Goal: Transaction & Acquisition: Download file/media

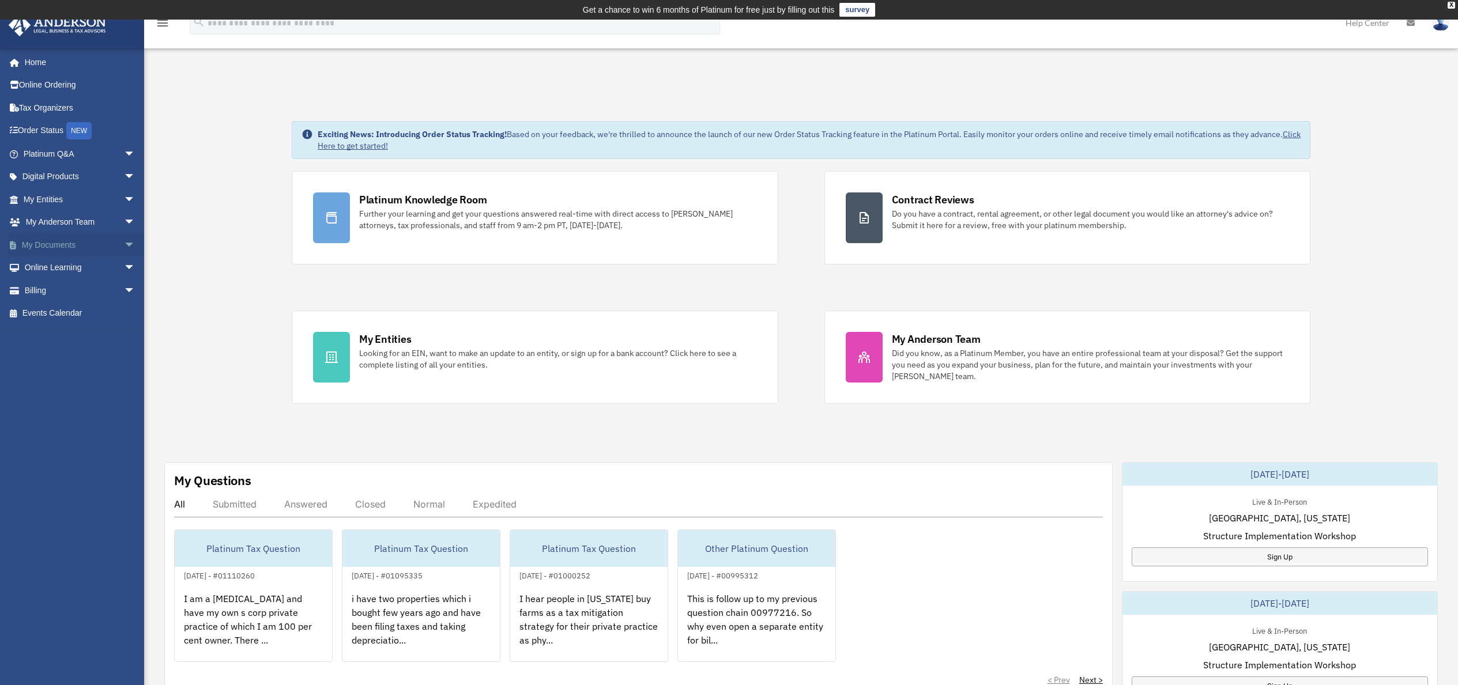
click at [105, 247] on link "My Documents arrow_drop_down" at bounding box center [80, 244] width 145 height 23
click at [124, 244] on span "arrow_drop_down" at bounding box center [135, 245] width 23 height 24
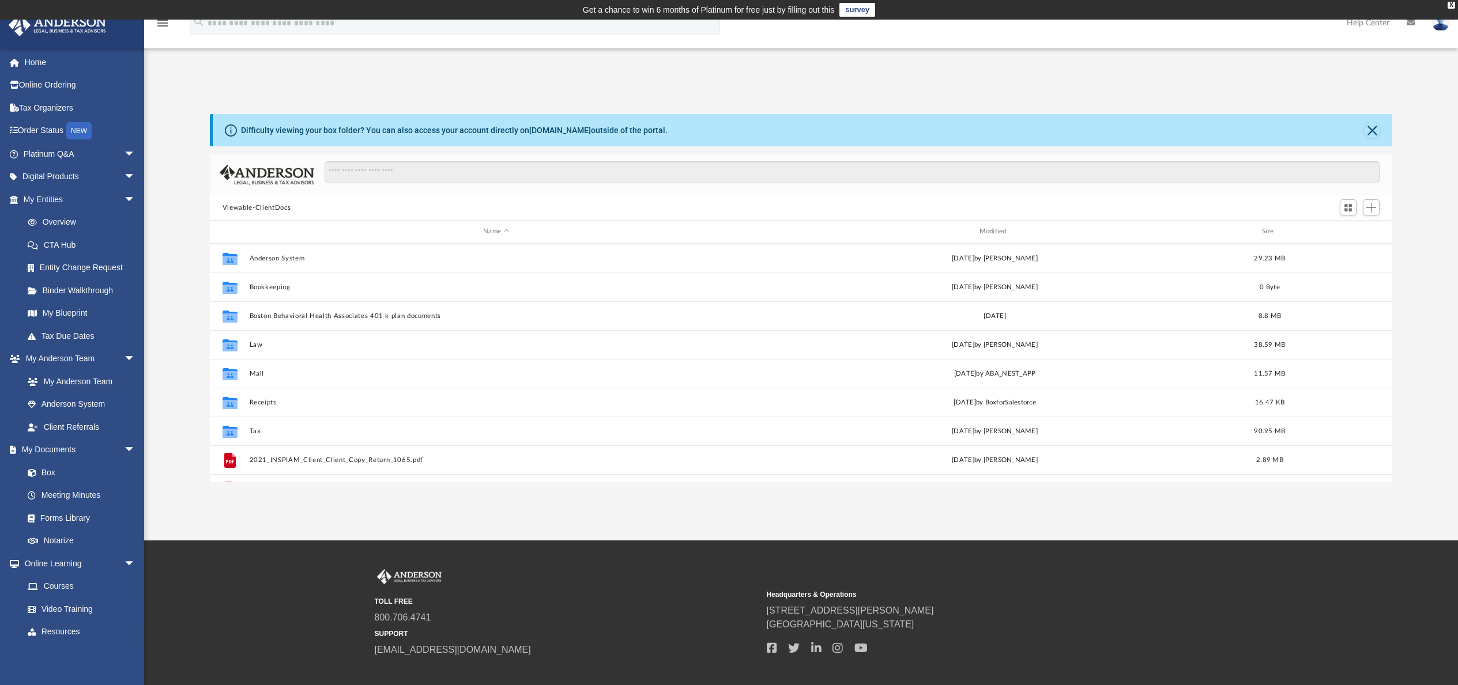
scroll to position [254, 1174]
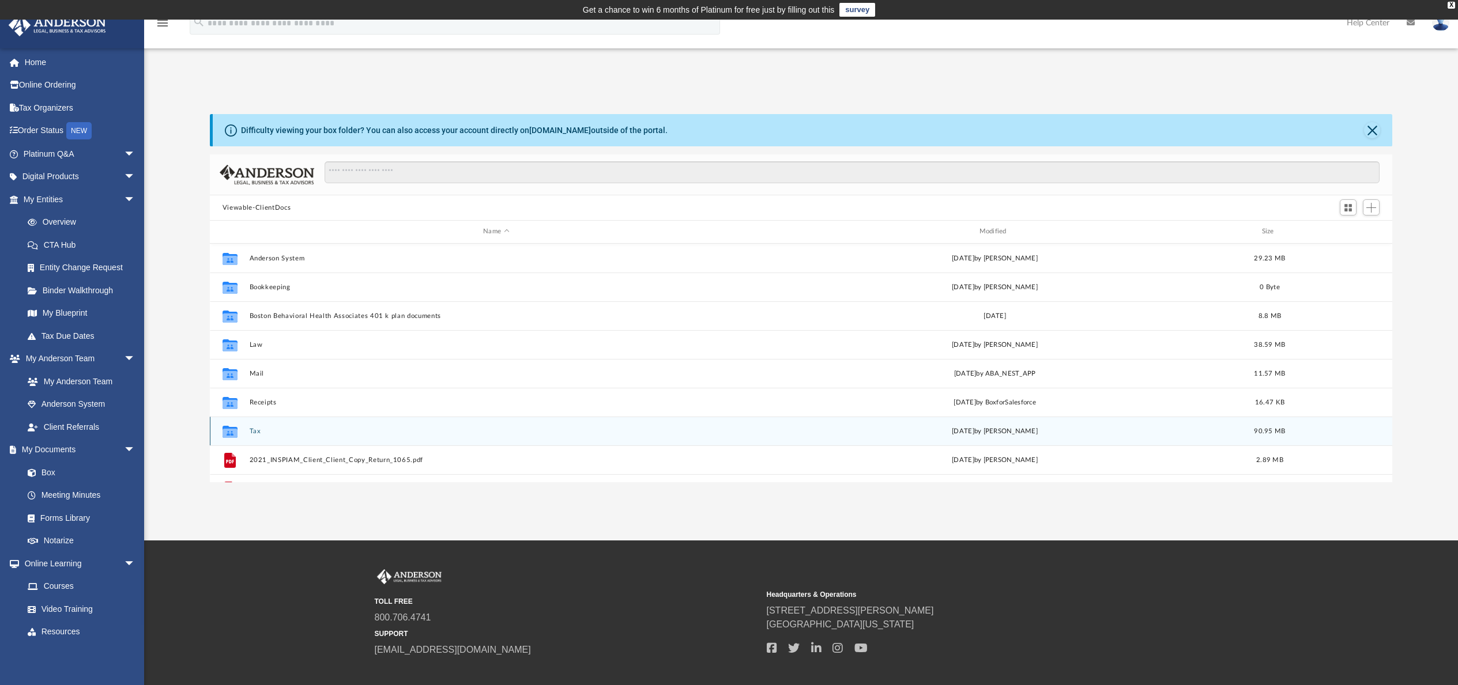
click at [254, 432] on button "Tax" at bounding box center [495, 431] width 493 height 7
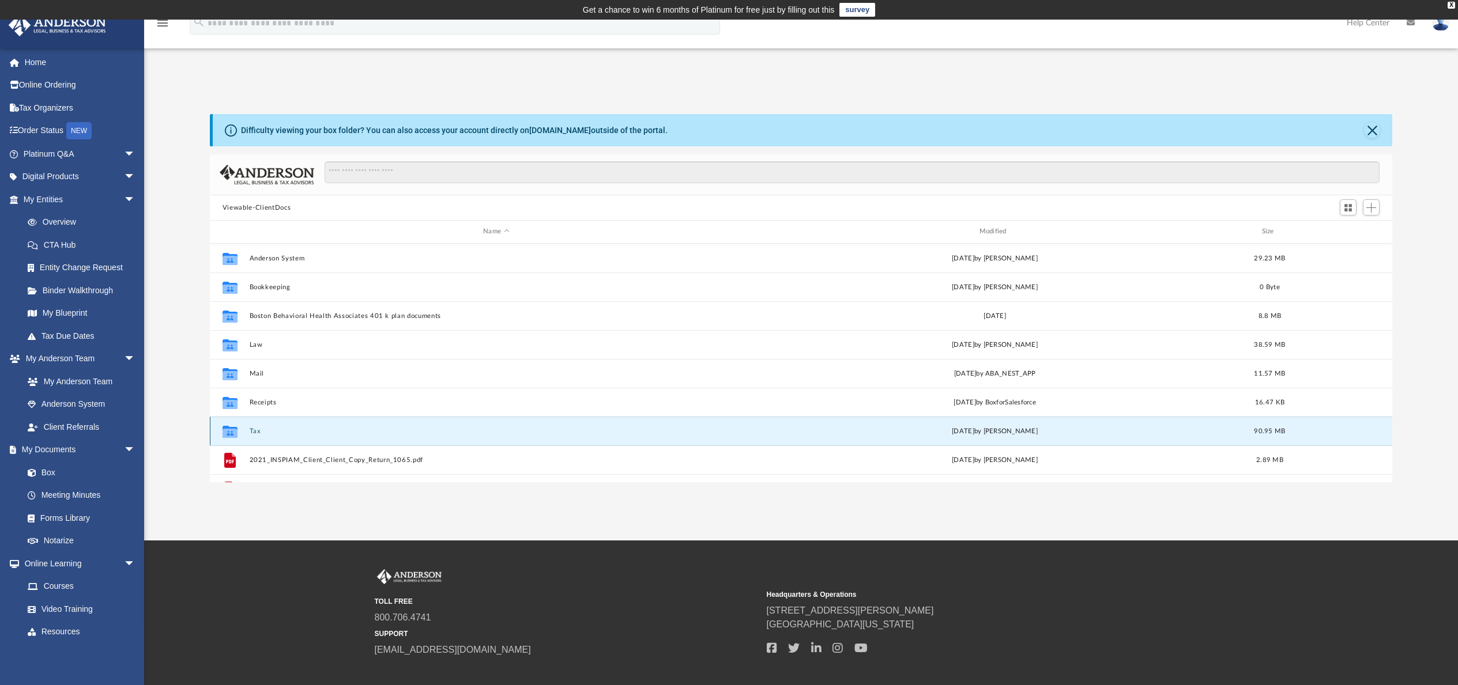
click at [254, 432] on button "Tax" at bounding box center [495, 431] width 493 height 7
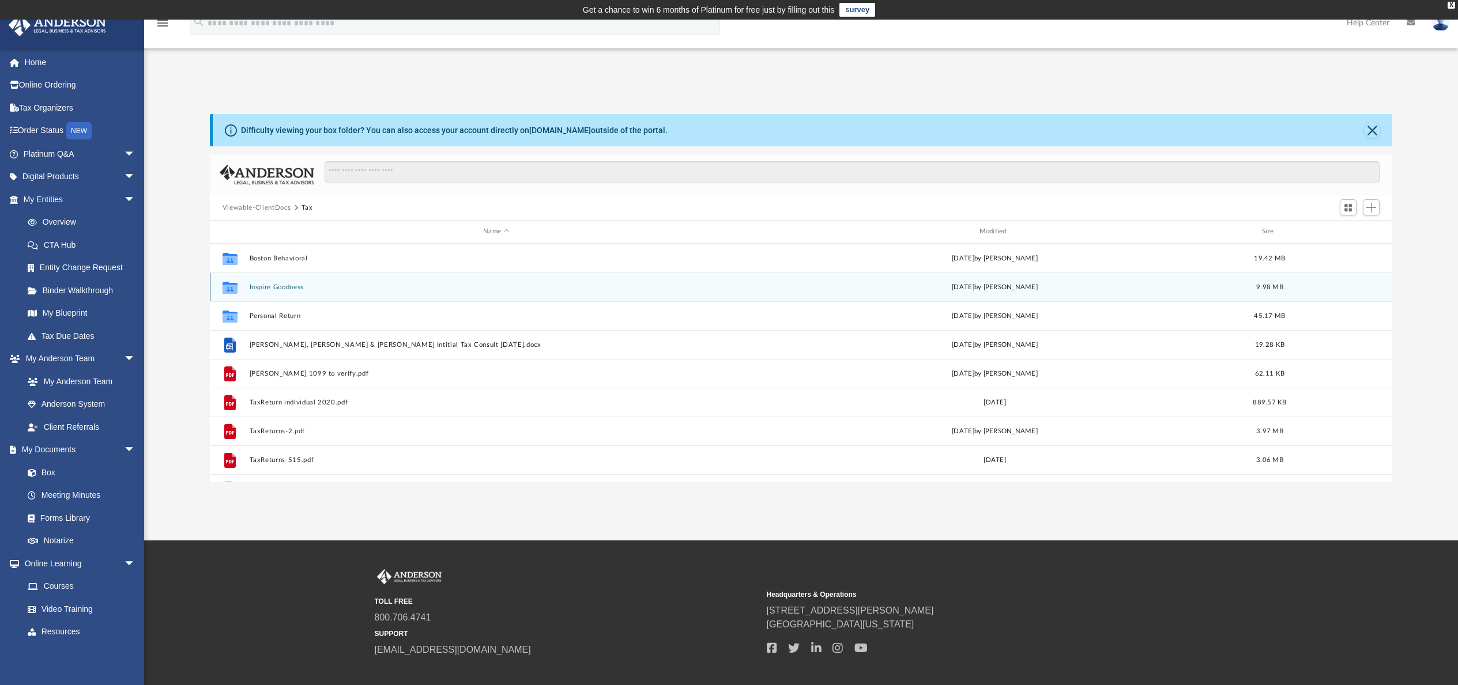
click at [277, 286] on button "Inspire Goodness" at bounding box center [495, 287] width 493 height 7
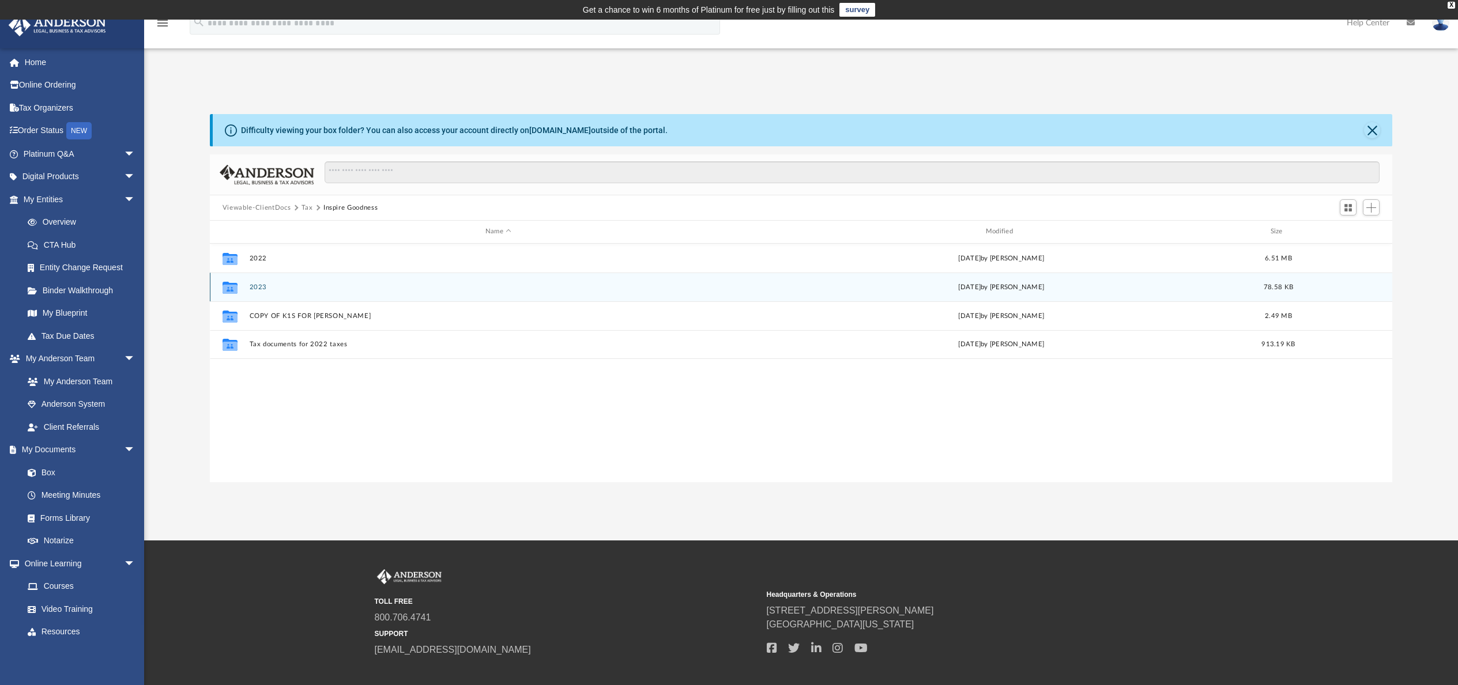
click at [255, 284] on button "2023" at bounding box center [498, 287] width 498 height 7
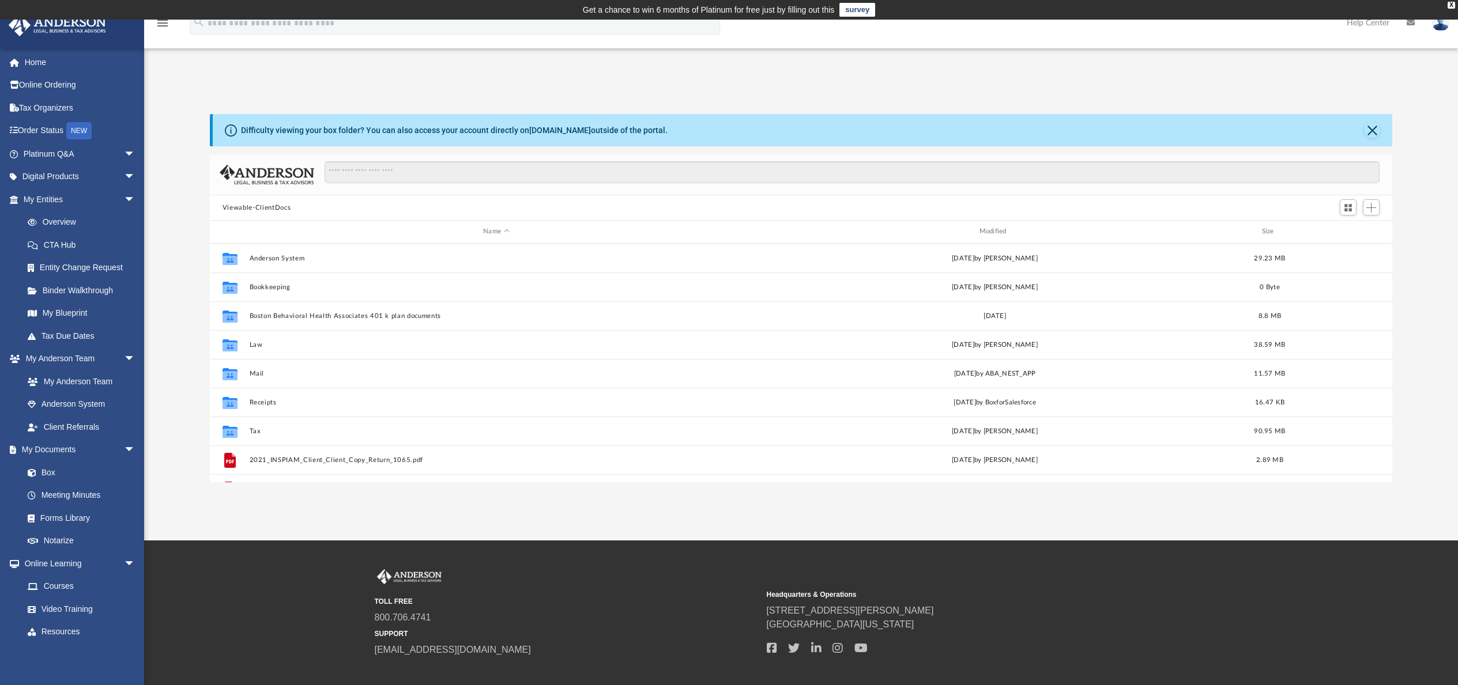
scroll to position [254, 1174]
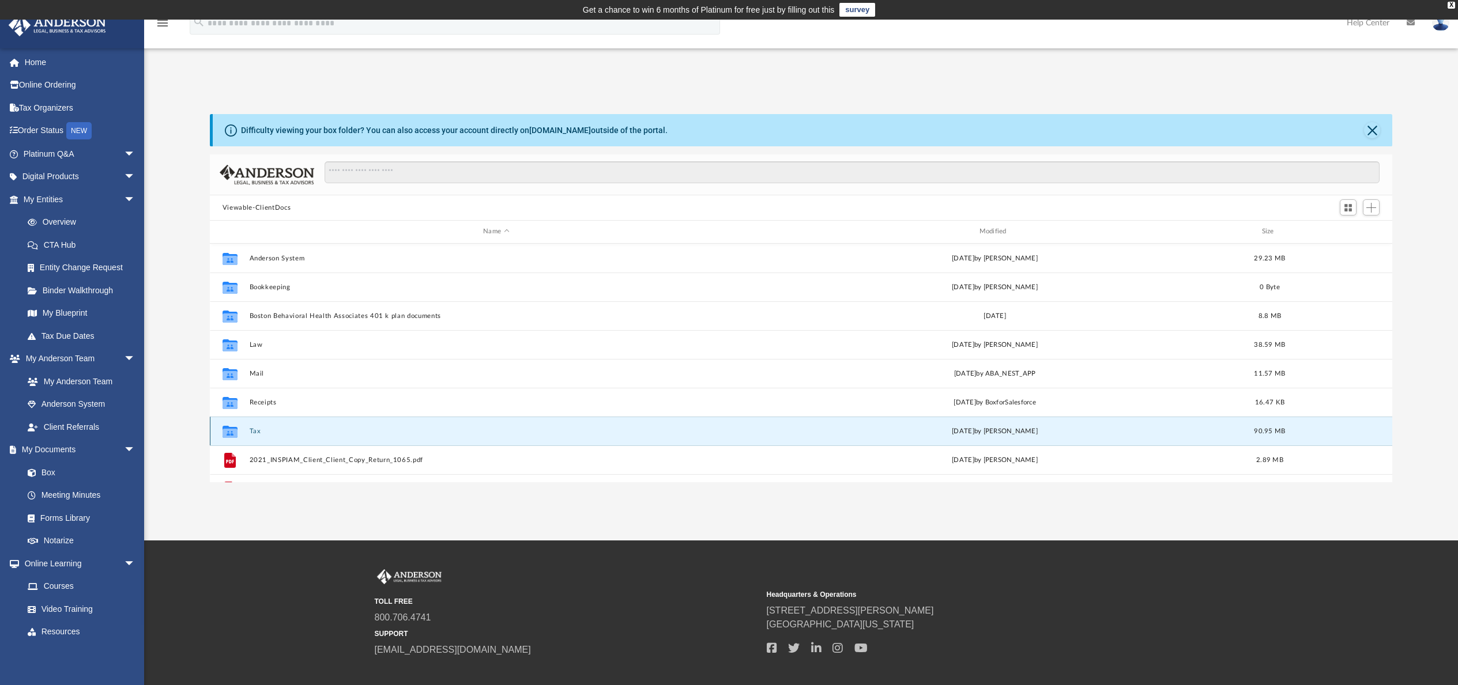
click at [253, 431] on button "Tax" at bounding box center [495, 431] width 493 height 7
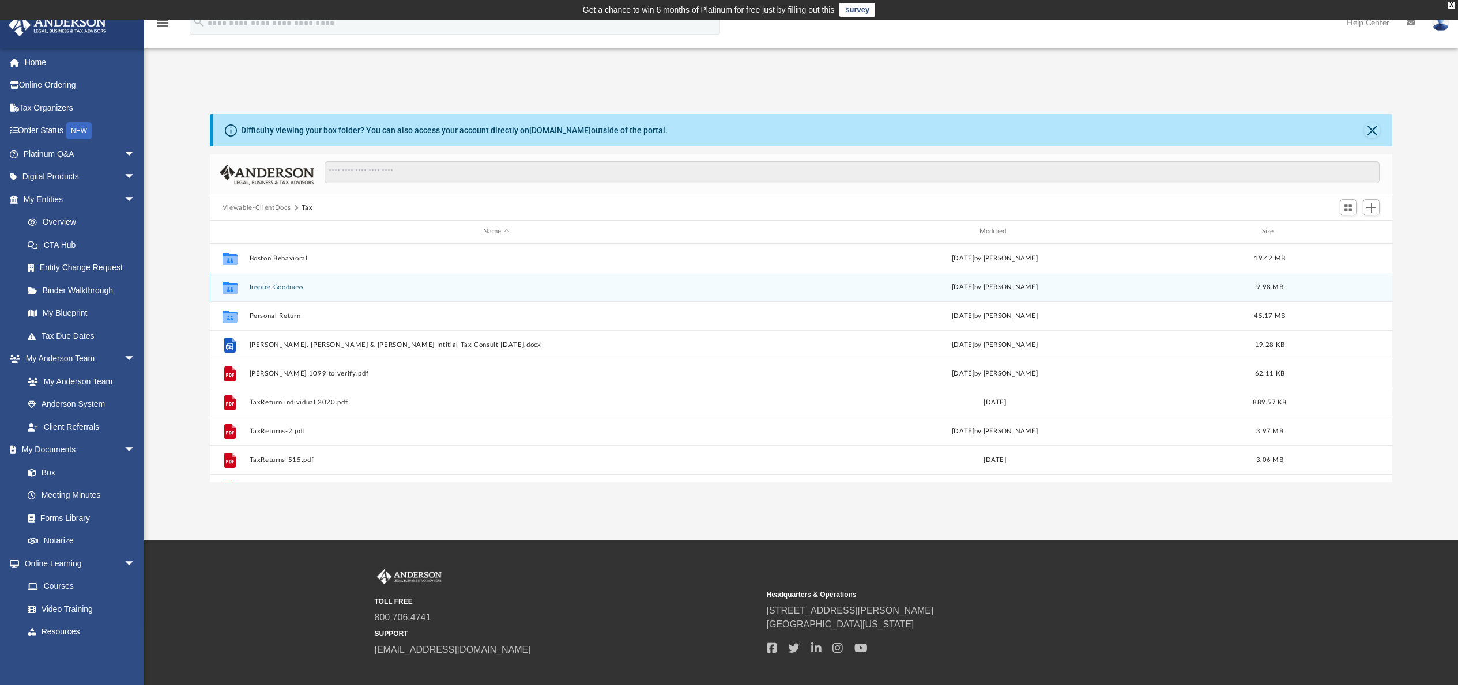
click at [289, 288] on button "Inspire Goodness" at bounding box center [495, 287] width 493 height 7
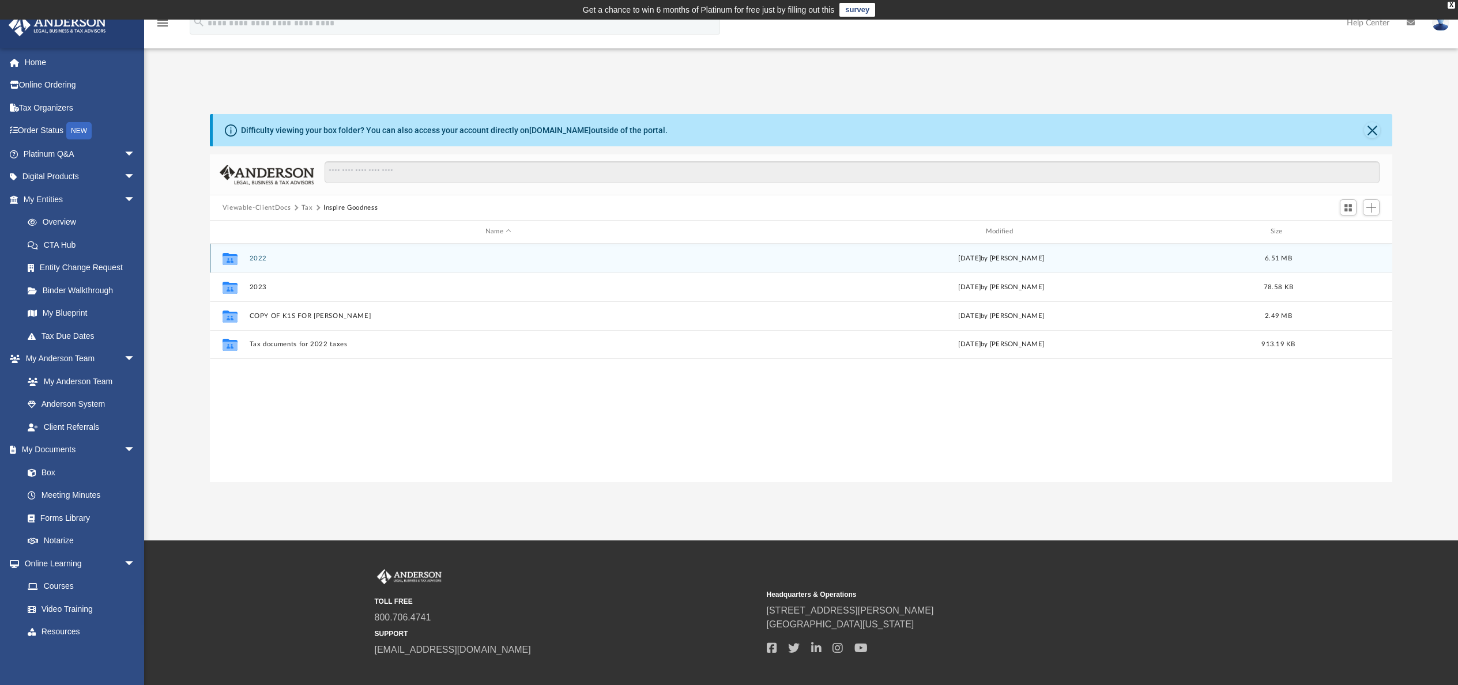
drag, startPoint x: 258, startPoint y: 258, endPoint x: 263, endPoint y: 257, distance: 5.9
click at [258, 258] on button "2022" at bounding box center [498, 258] width 498 height 7
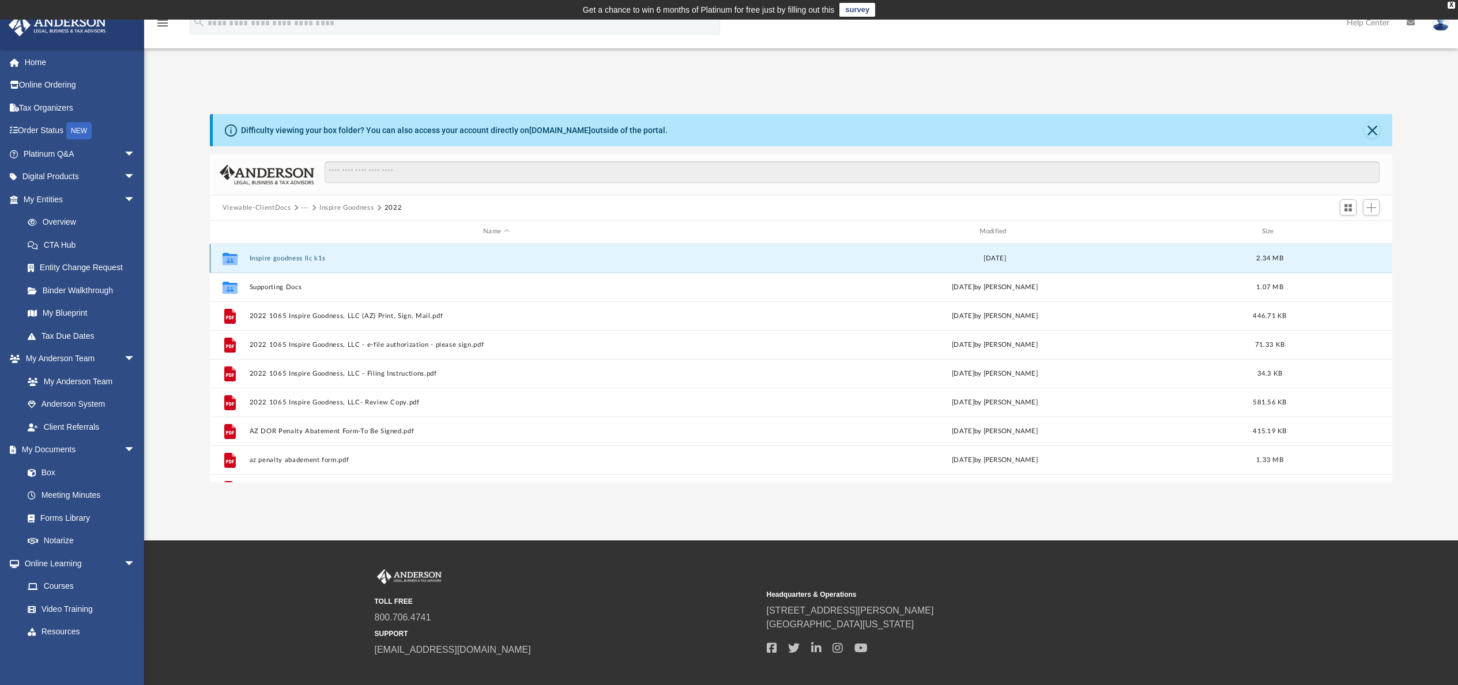
click at [302, 258] on button "Inspire goodness llc k1s" at bounding box center [495, 258] width 493 height 7
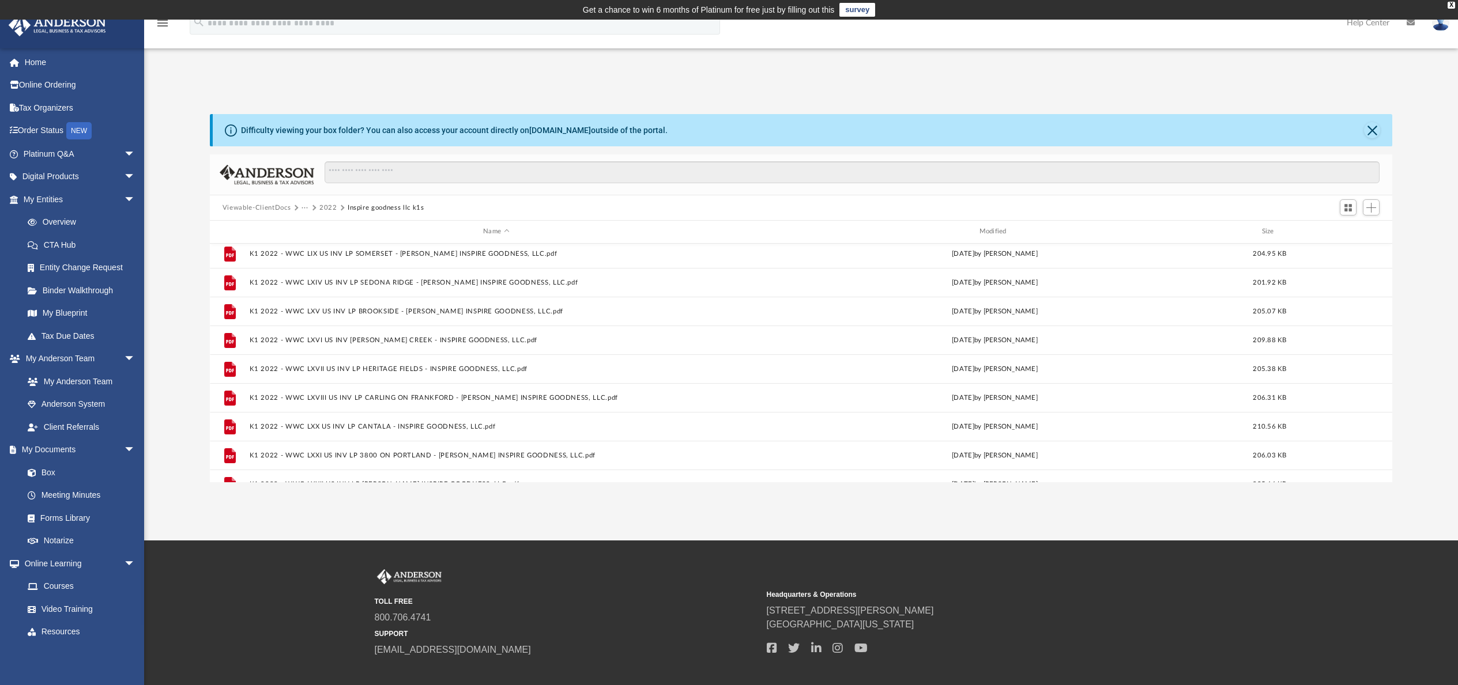
scroll to position [0, 0]
click at [330, 209] on button "2022" at bounding box center [328, 208] width 18 height 10
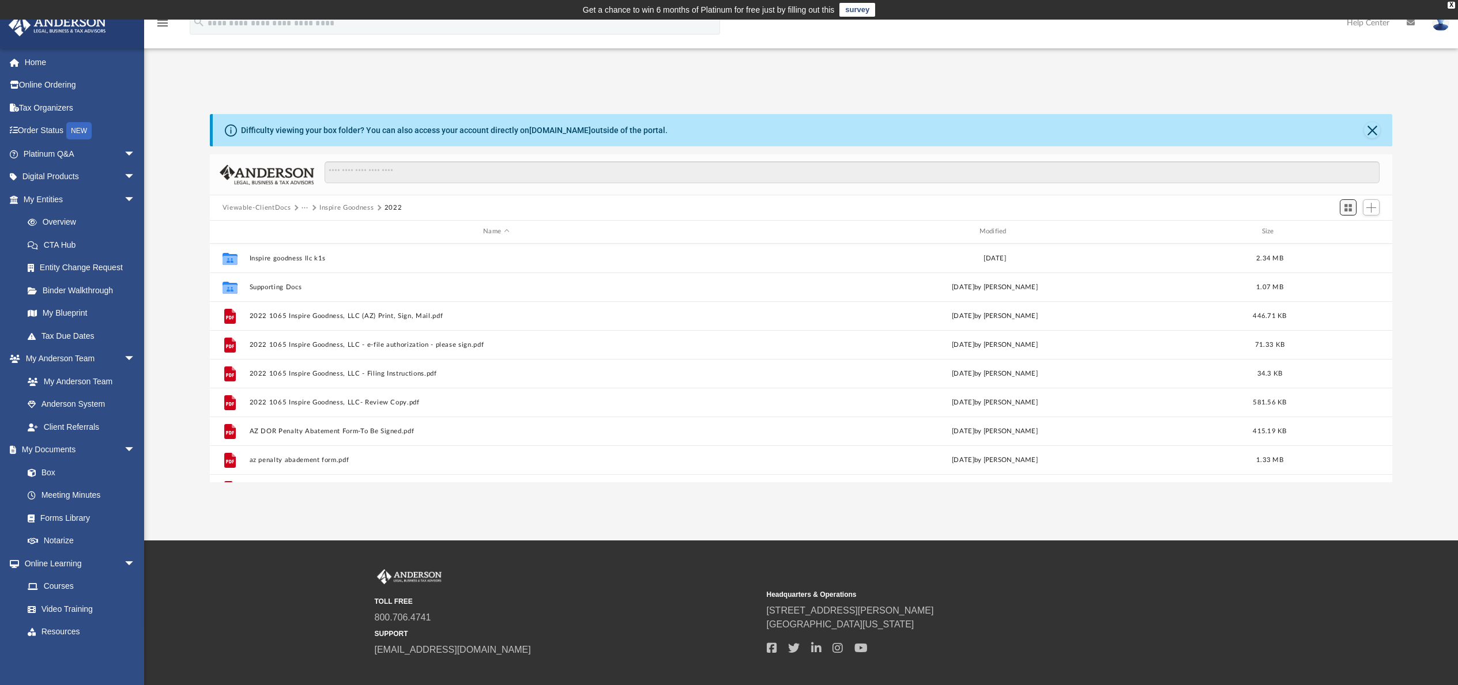
click at [1348, 205] on span "Switch to Grid View" at bounding box center [1348, 208] width 10 height 10
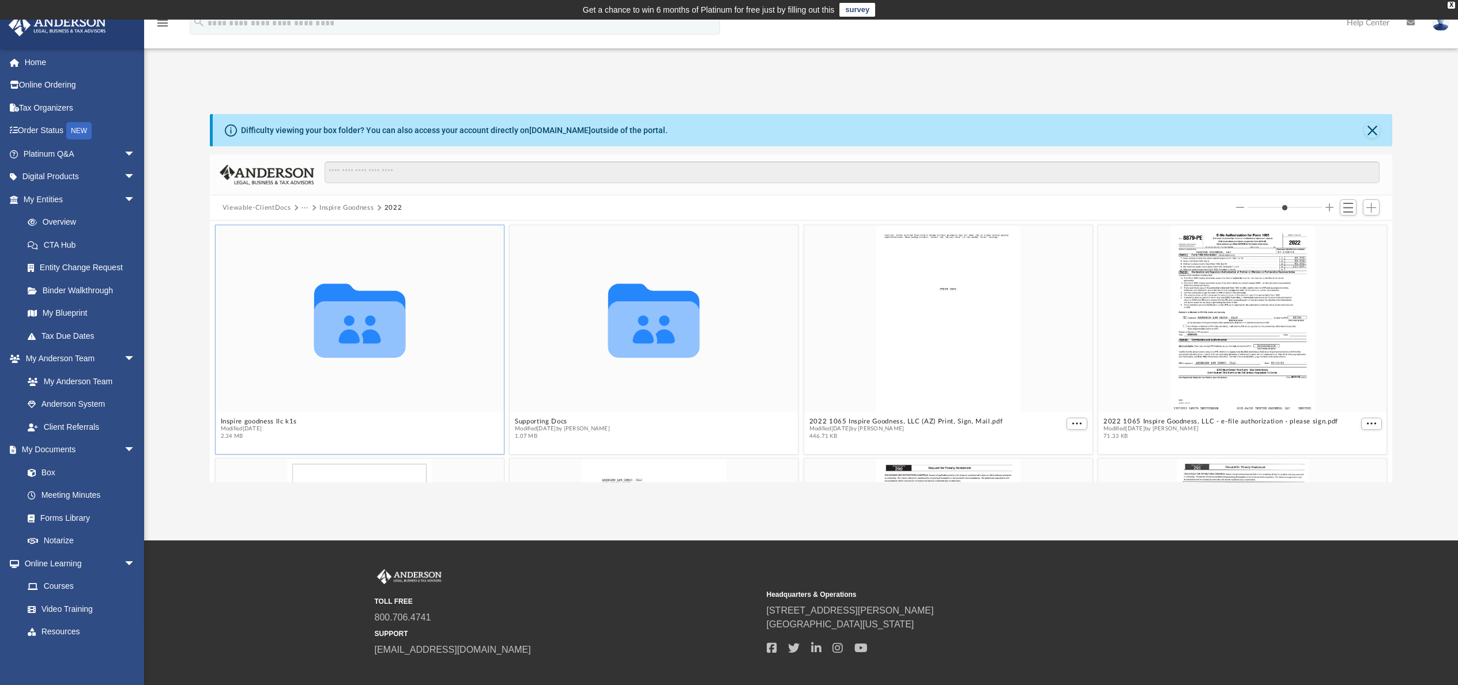
click at [367, 314] on icon "grid" at bounding box center [359, 329] width 91 height 56
click at [1346, 209] on span "Switch to List View" at bounding box center [1348, 208] width 10 height 10
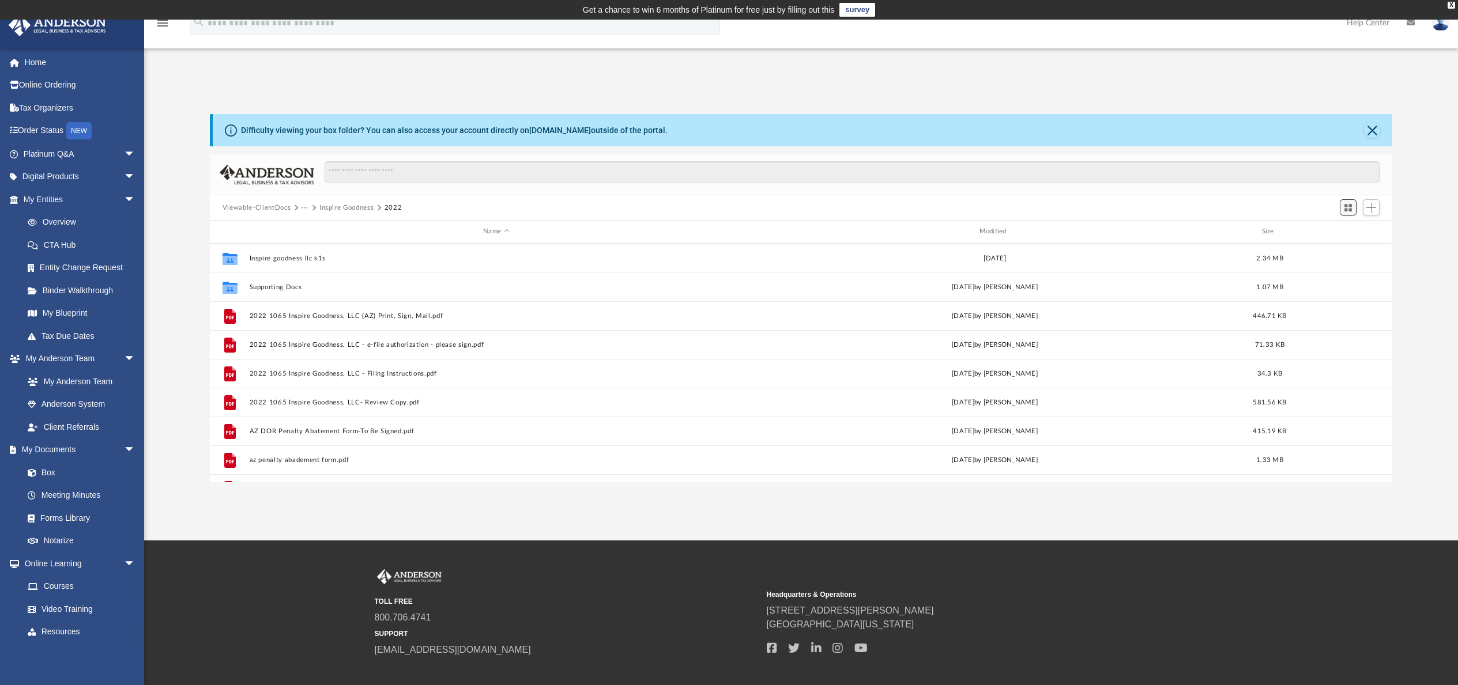
scroll to position [254, 1174]
click at [1374, 212] on span "Add" at bounding box center [1371, 208] width 10 height 10
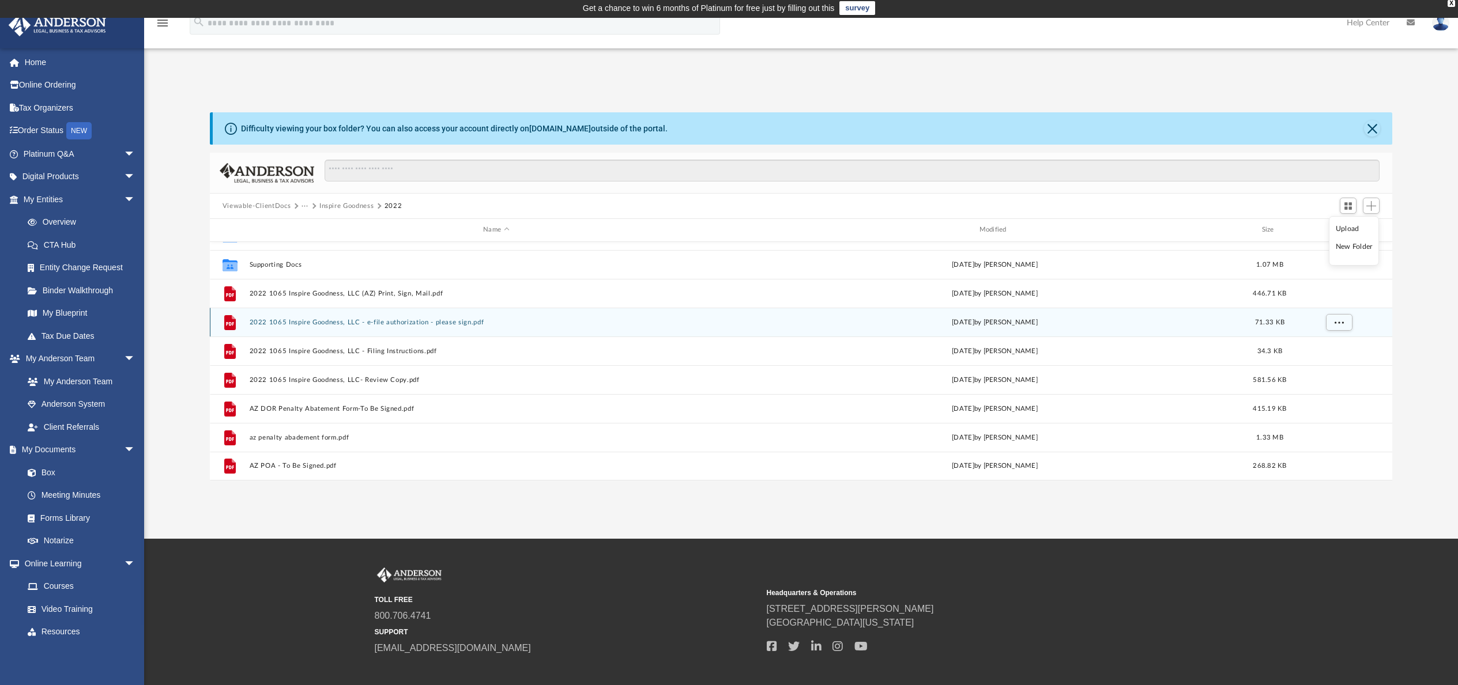
scroll to position [0, 0]
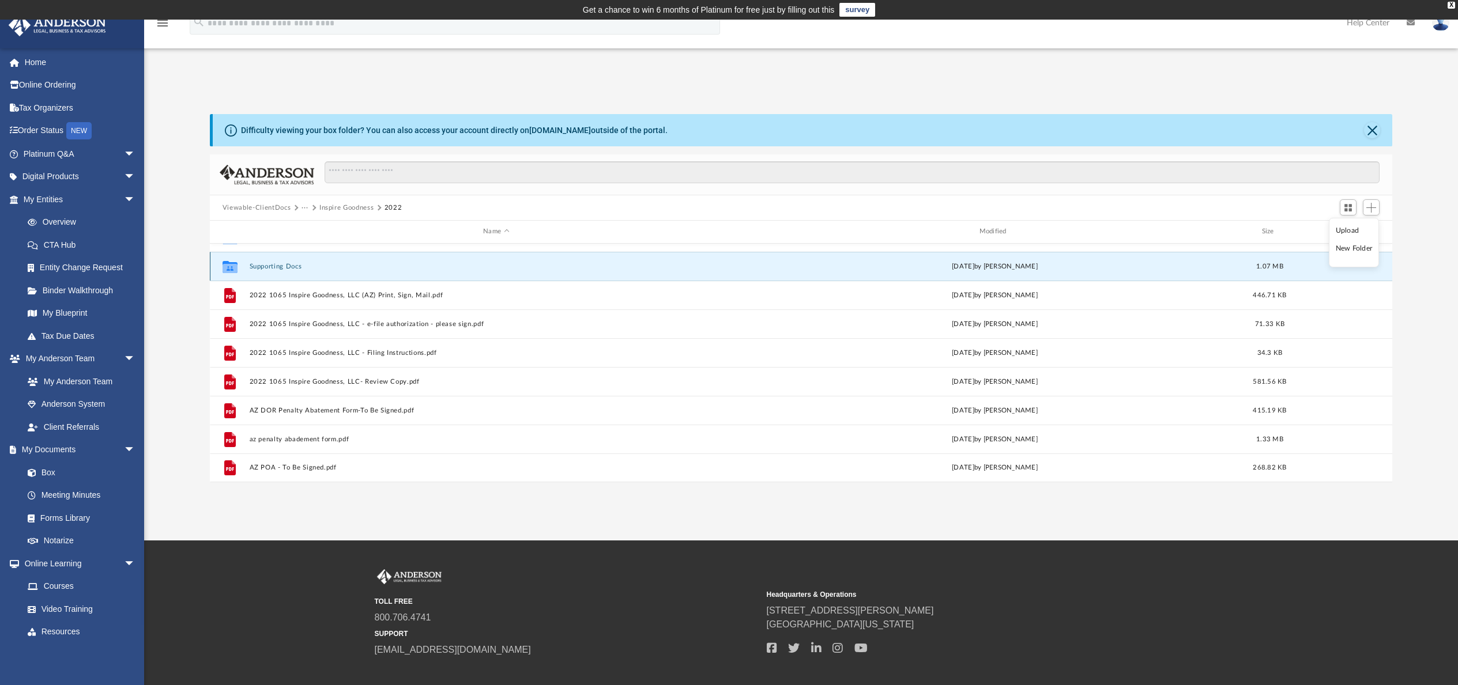
click at [297, 265] on button "Supporting Docs" at bounding box center [495, 266] width 493 height 7
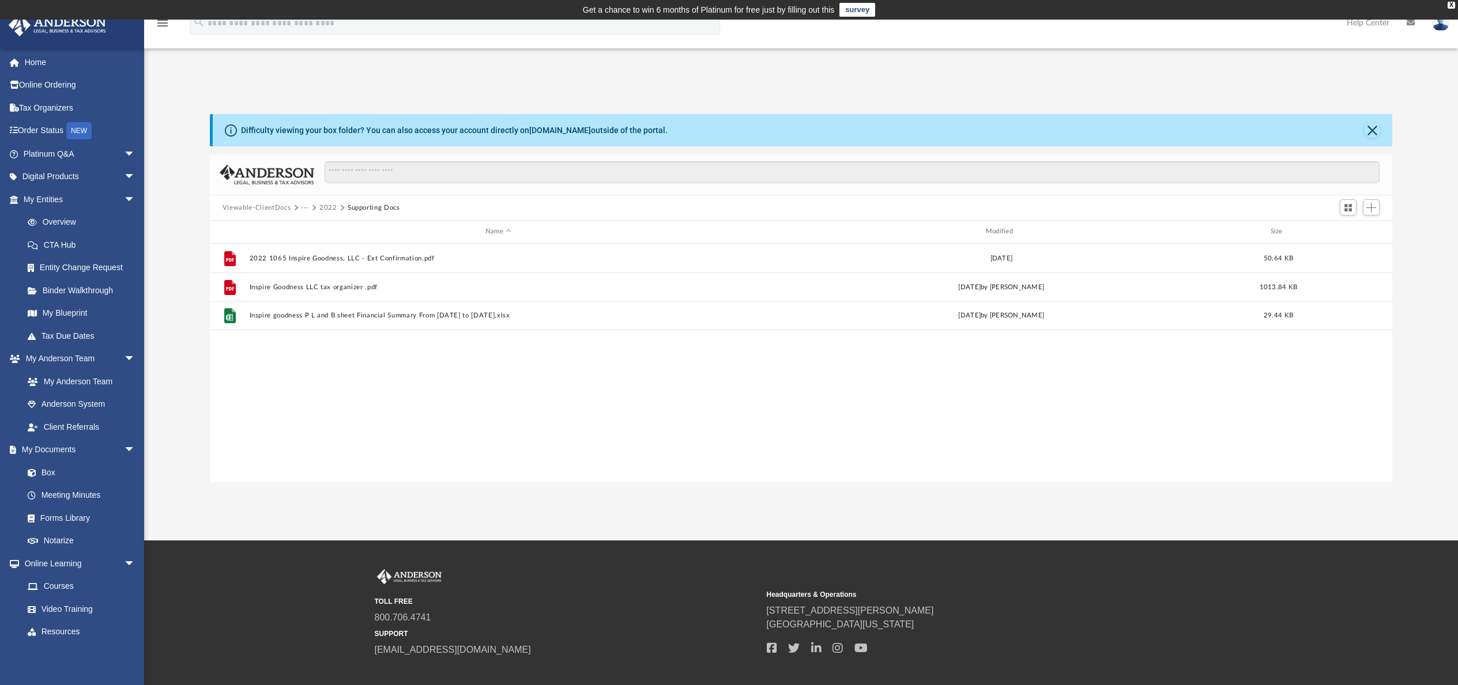
click at [354, 208] on button "Supporting Docs" at bounding box center [374, 208] width 52 height 10
click at [326, 208] on button "2022" at bounding box center [328, 208] width 18 height 10
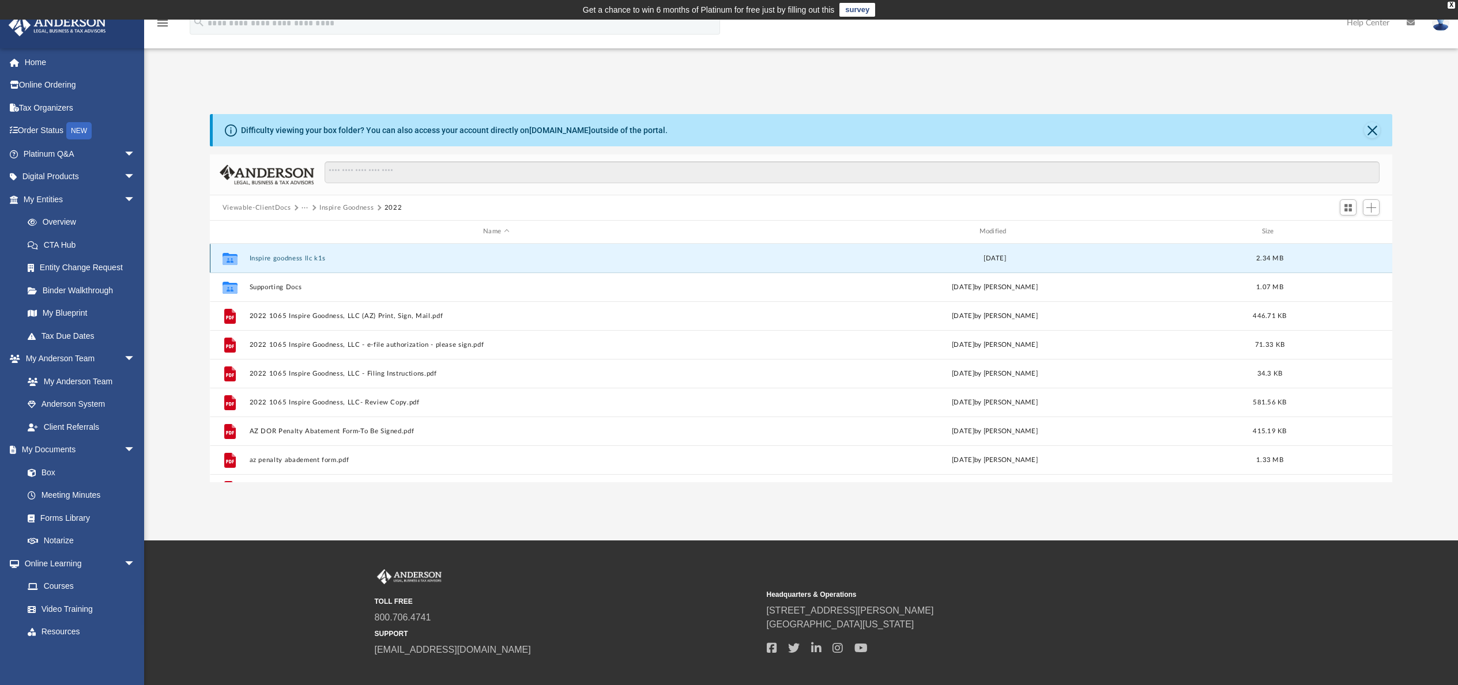
click at [276, 256] on button "Inspire goodness llc k1s" at bounding box center [495, 258] width 493 height 7
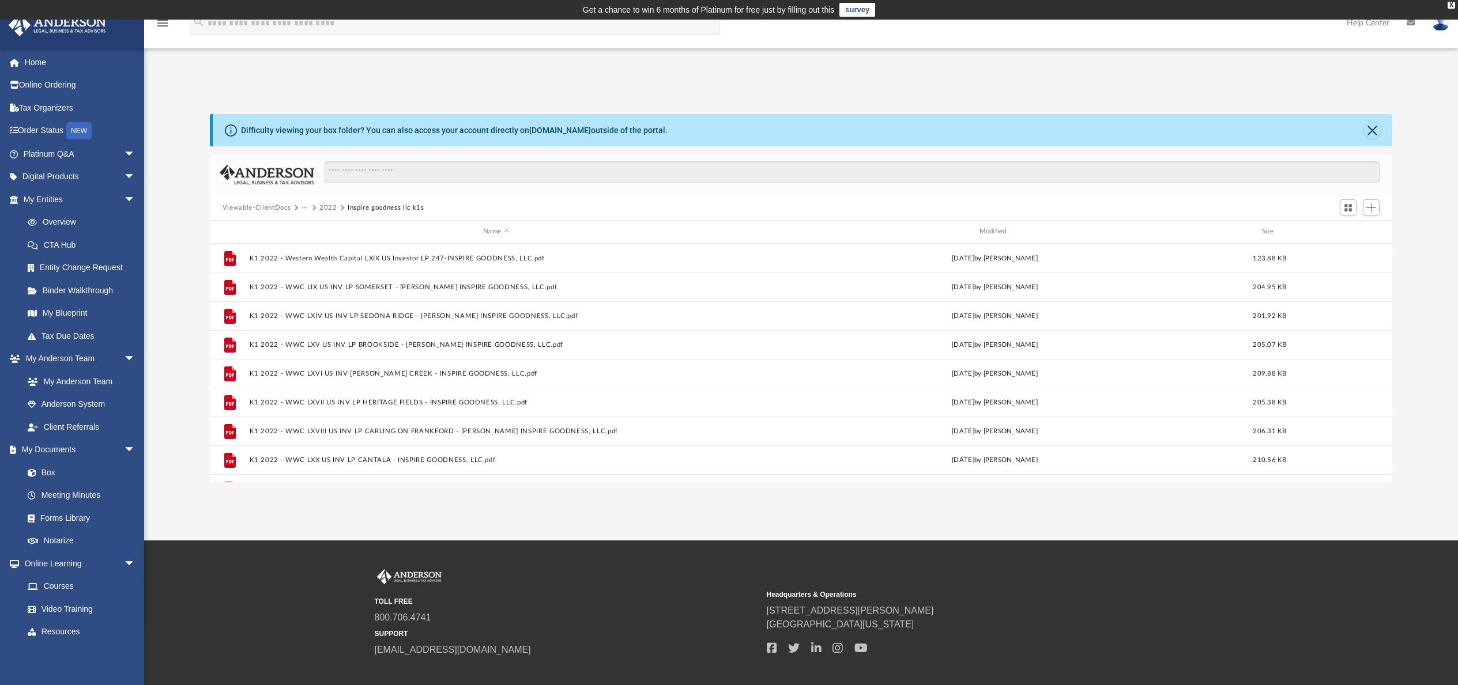
click at [360, 208] on button "Inspire goodness llc k1s" at bounding box center [386, 208] width 77 height 10
click at [326, 207] on button "2022" at bounding box center [328, 208] width 18 height 10
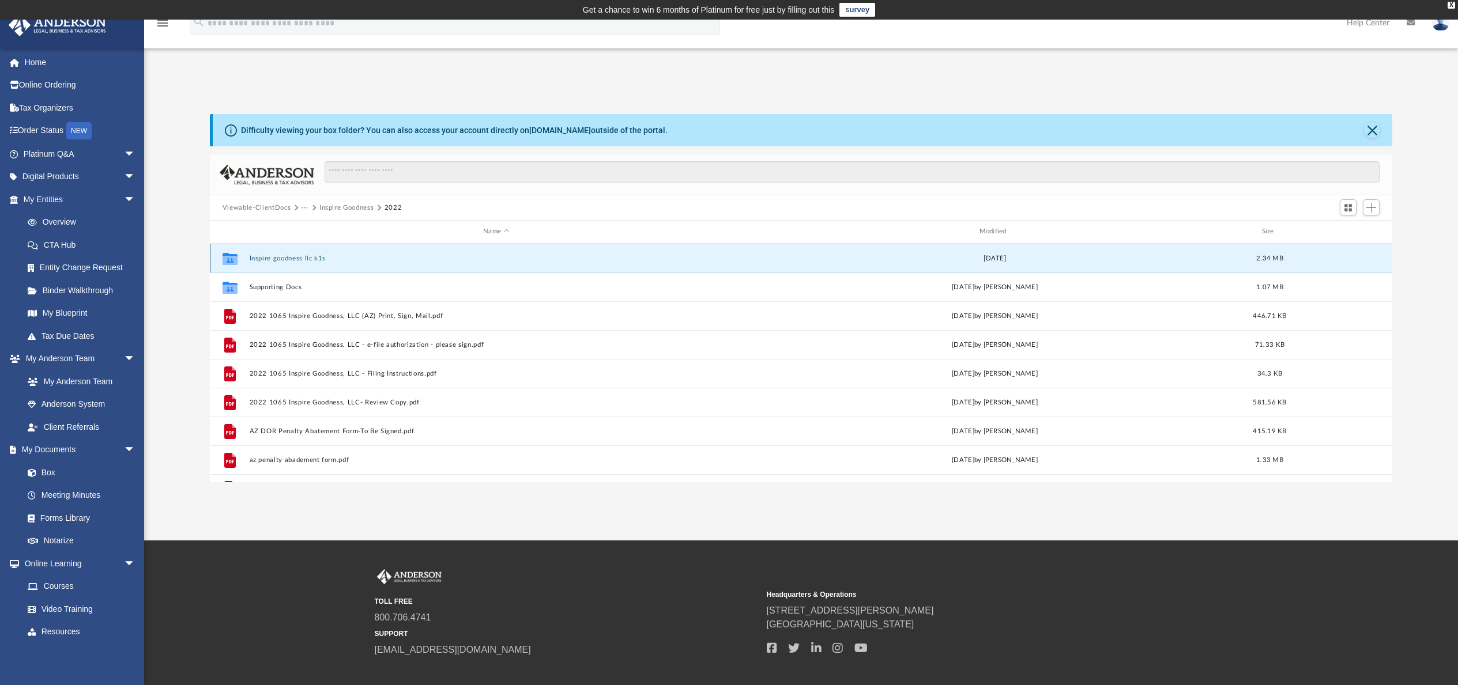
click at [313, 258] on button "Inspire goodness llc k1s" at bounding box center [495, 258] width 493 height 7
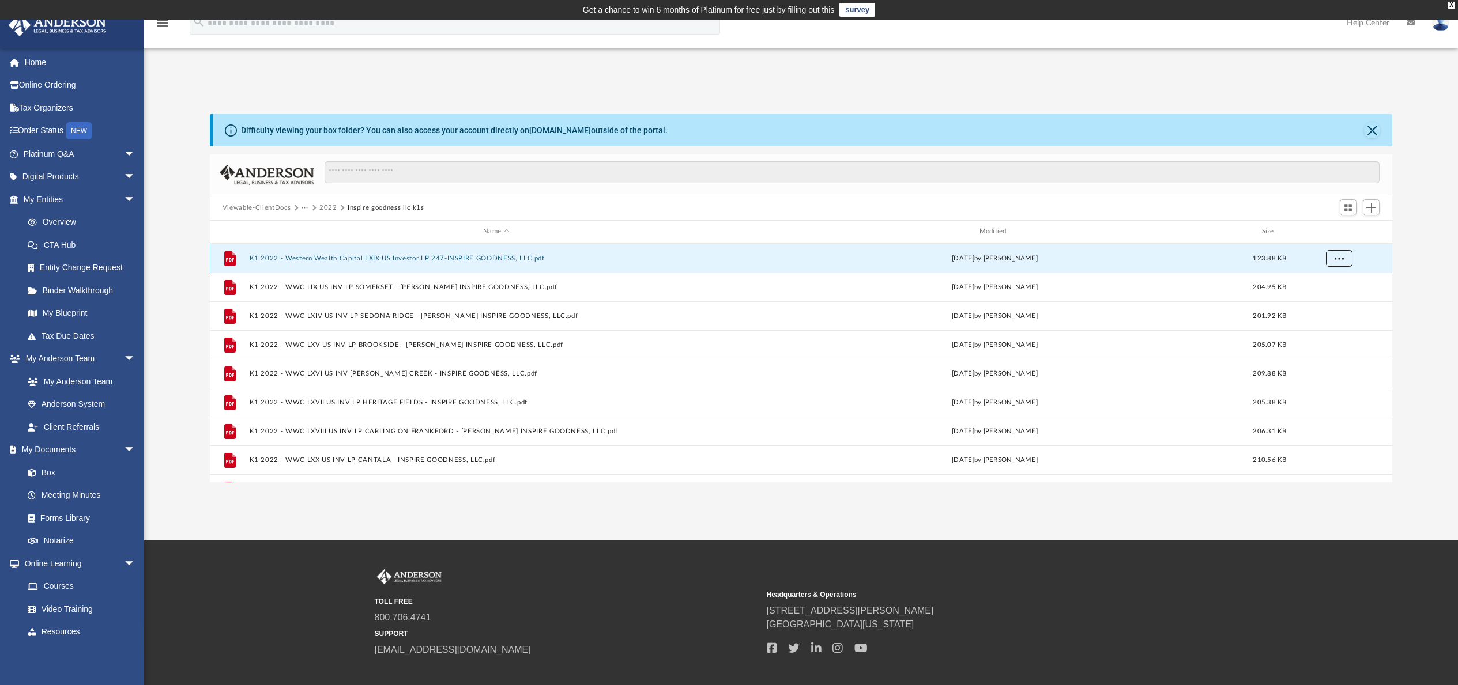
click at [1342, 260] on span "More options" at bounding box center [1338, 258] width 9 height 6
click at [1326, 303] on li "Download" at bounding box center [1328, 300] width 33 height 12
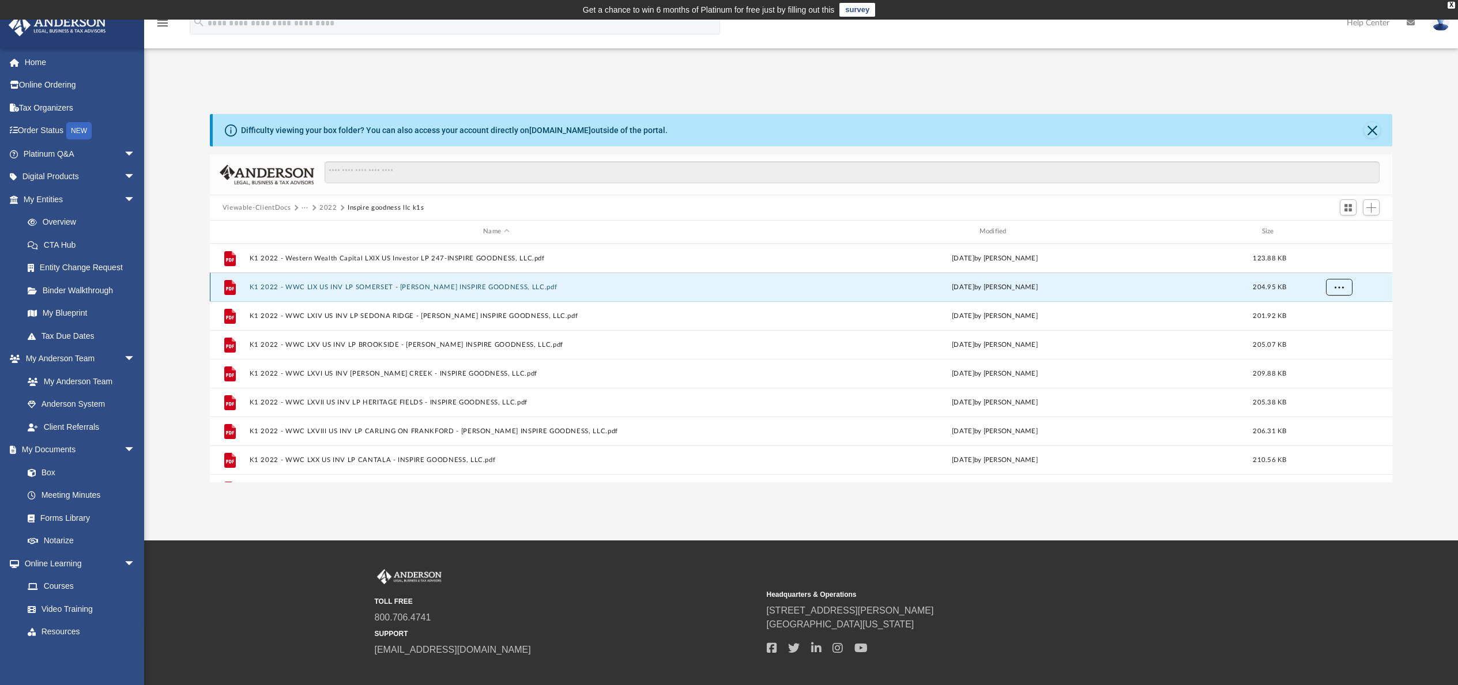
click at [1340, 284] on span "More options" at bounding box center [1338, 287] width 9 height 6
click at [1337, 328] on li "Download" at bounding box center [1328, 329] width 33 height 12
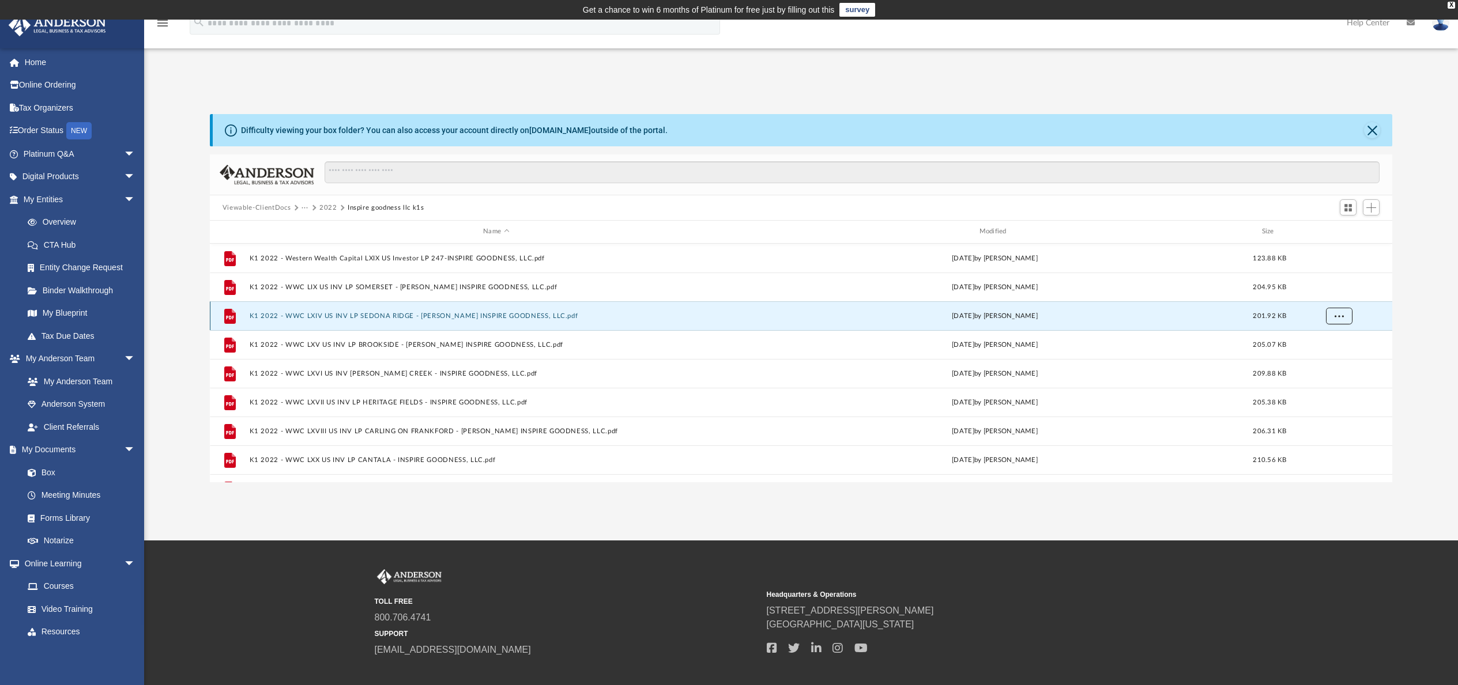
click at [1345, 316] on button "More options" at bounding box center [1339, 315] width 27 height 17
click at [1336, 357] on li "Download" at bounding box center [1328, 358] width 33 height 12
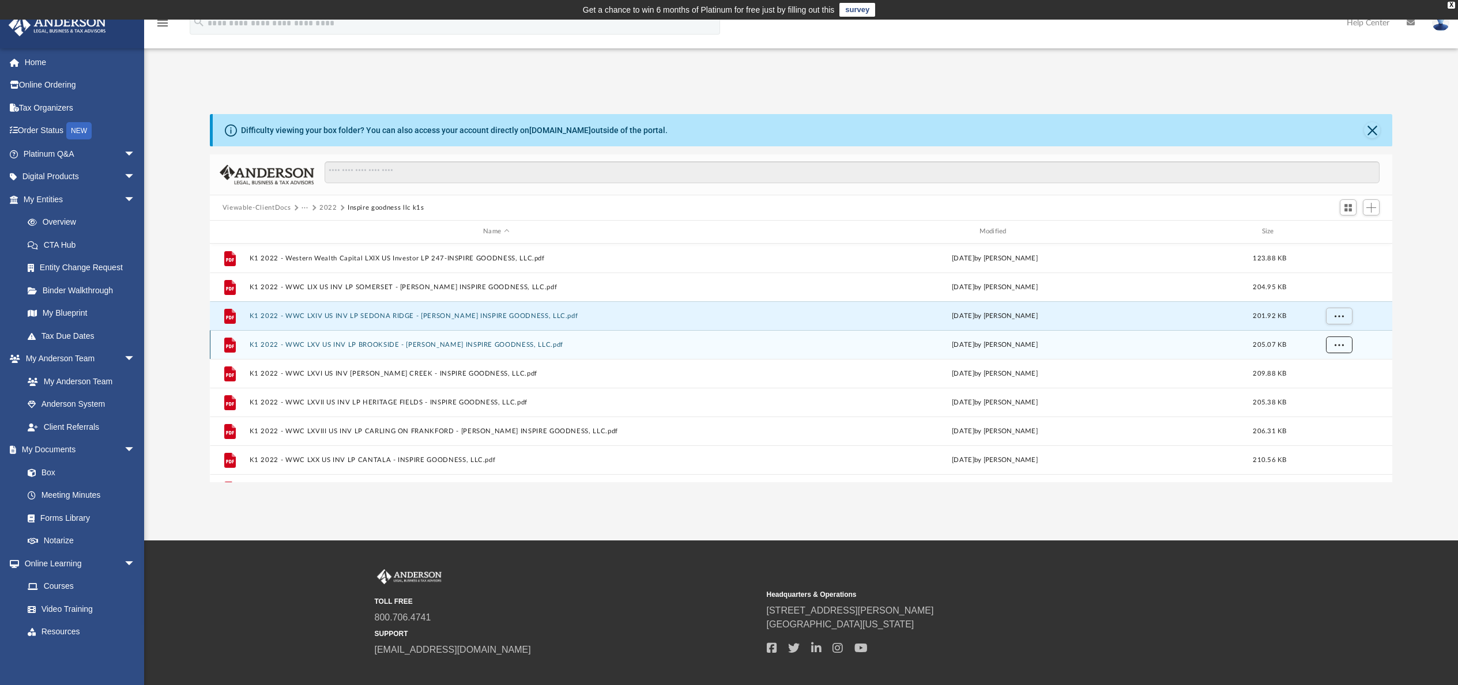
click at [1341, 344] on span "More options" at bounding box center [1338, 344] width 9 height 6
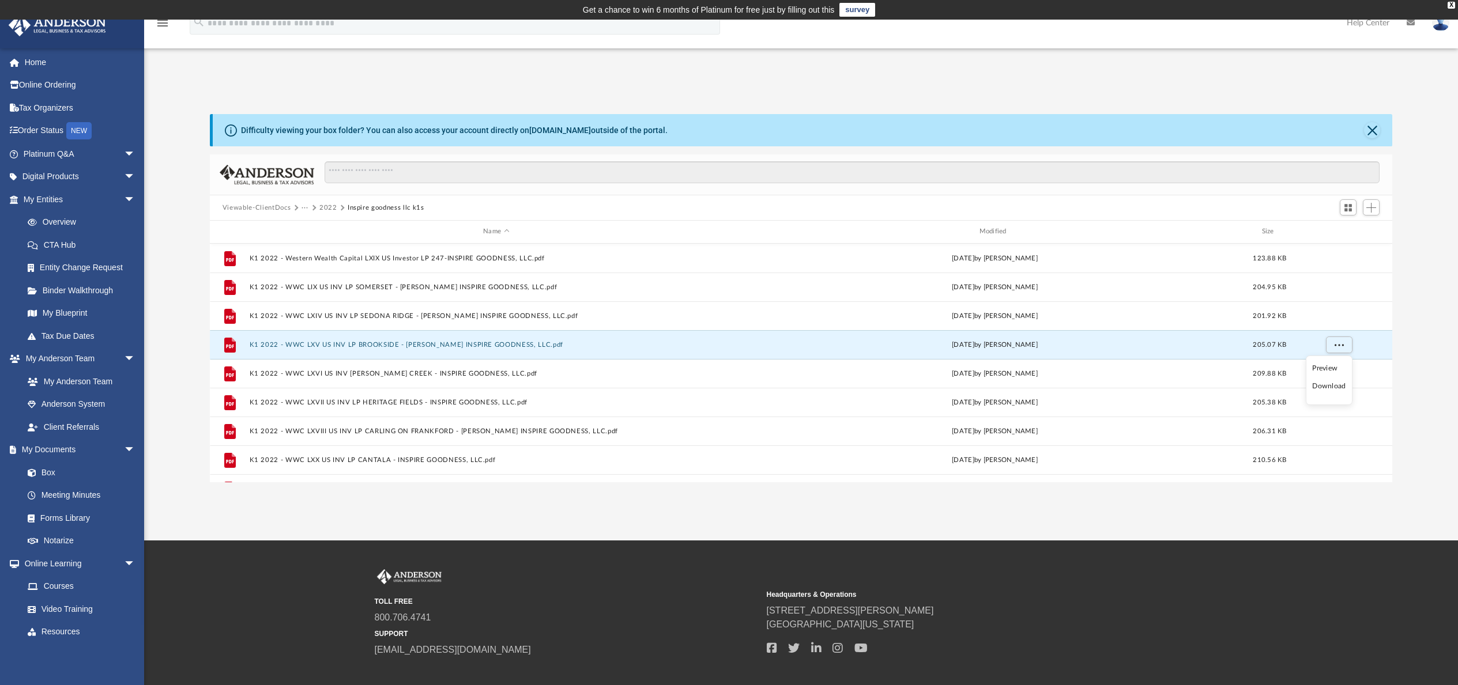
click at [1340, 387] on li "Download" at bounding box center [1328, 386] width 33 height 12
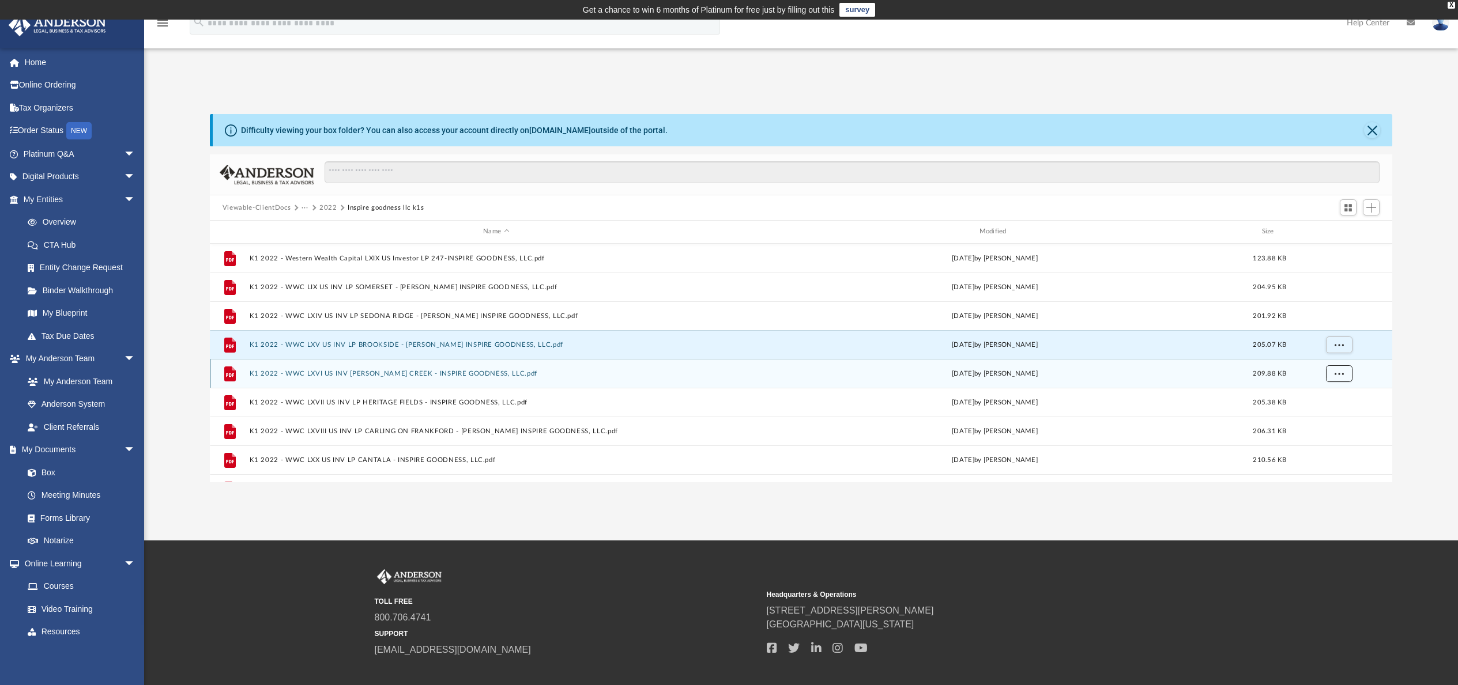
click at [1342, 376] on span "More options" at bounding box center [1338, 373] width 9 height 6
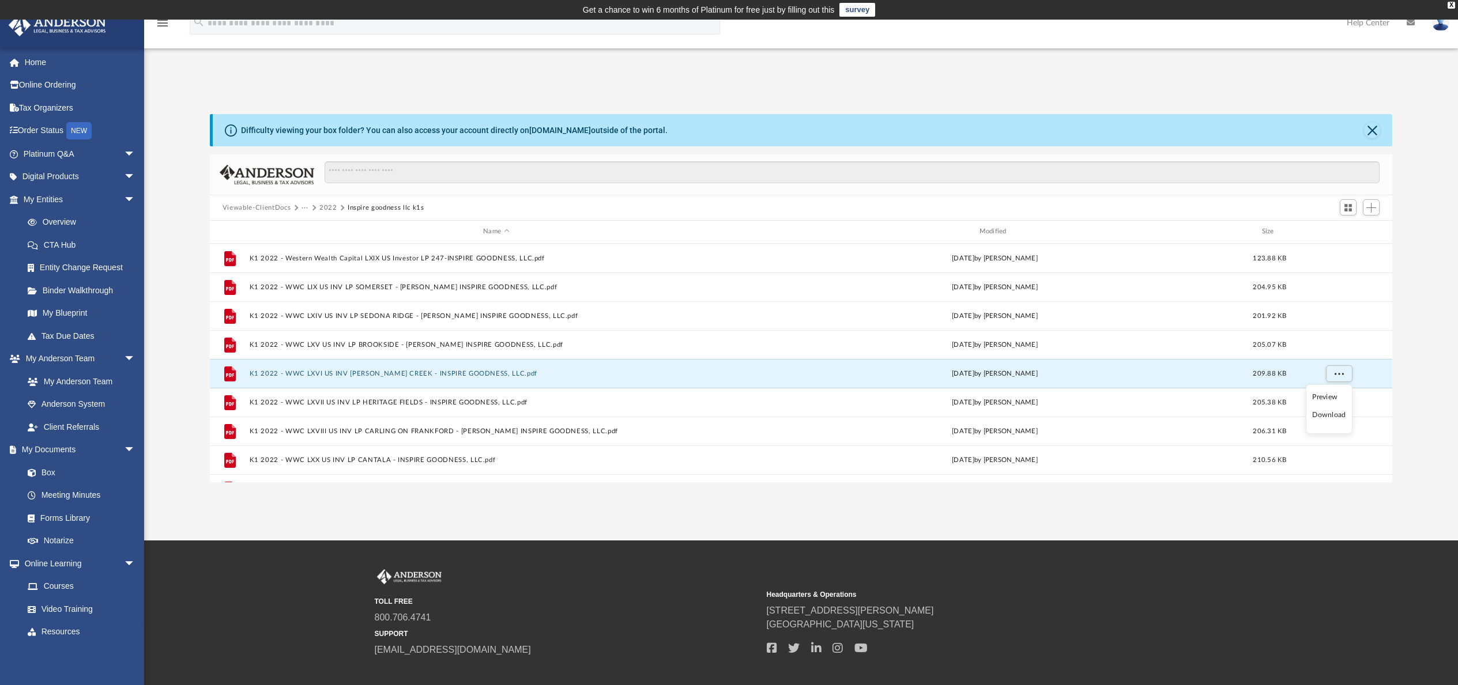
click at [1342, 416] on li "Download" at bounding box center [1328, 415] width 33 height 12
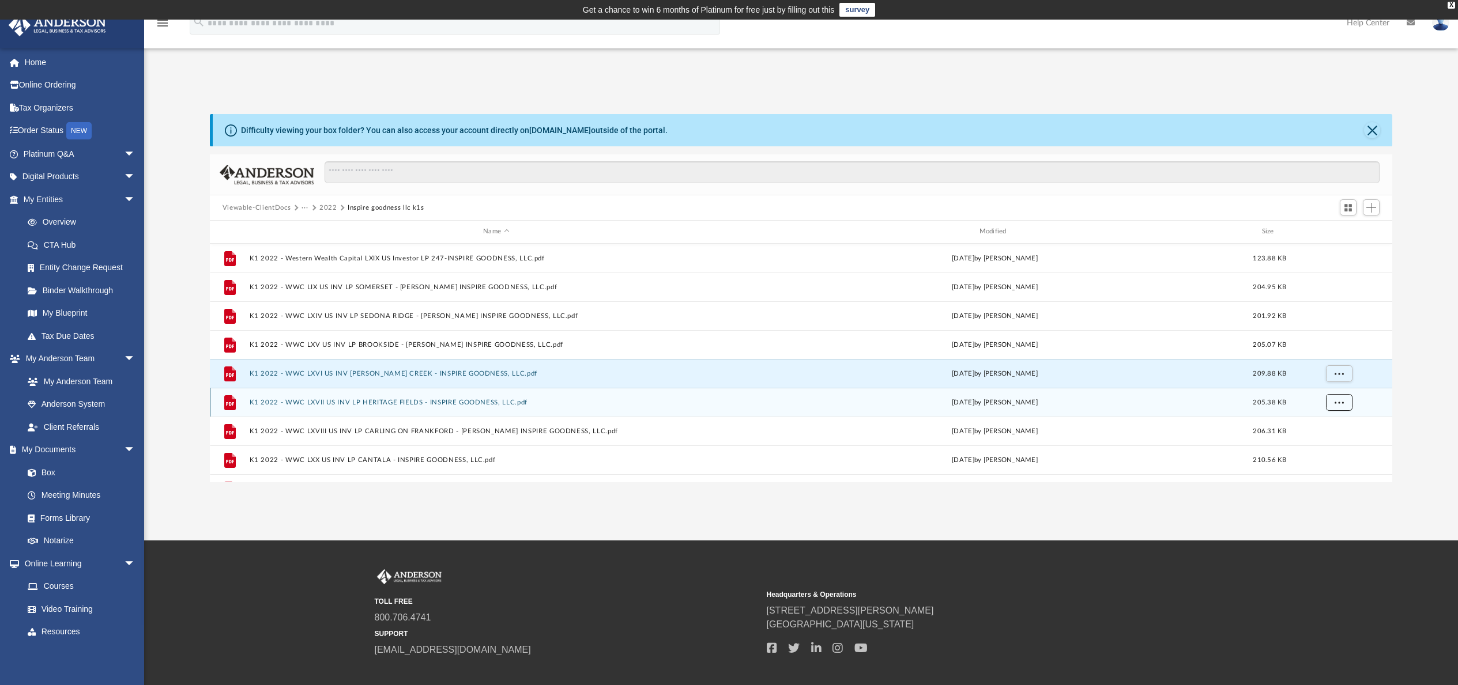
click at [1345, 401] on button "More options" at bounding box center [1339, 402] width 27 height 17
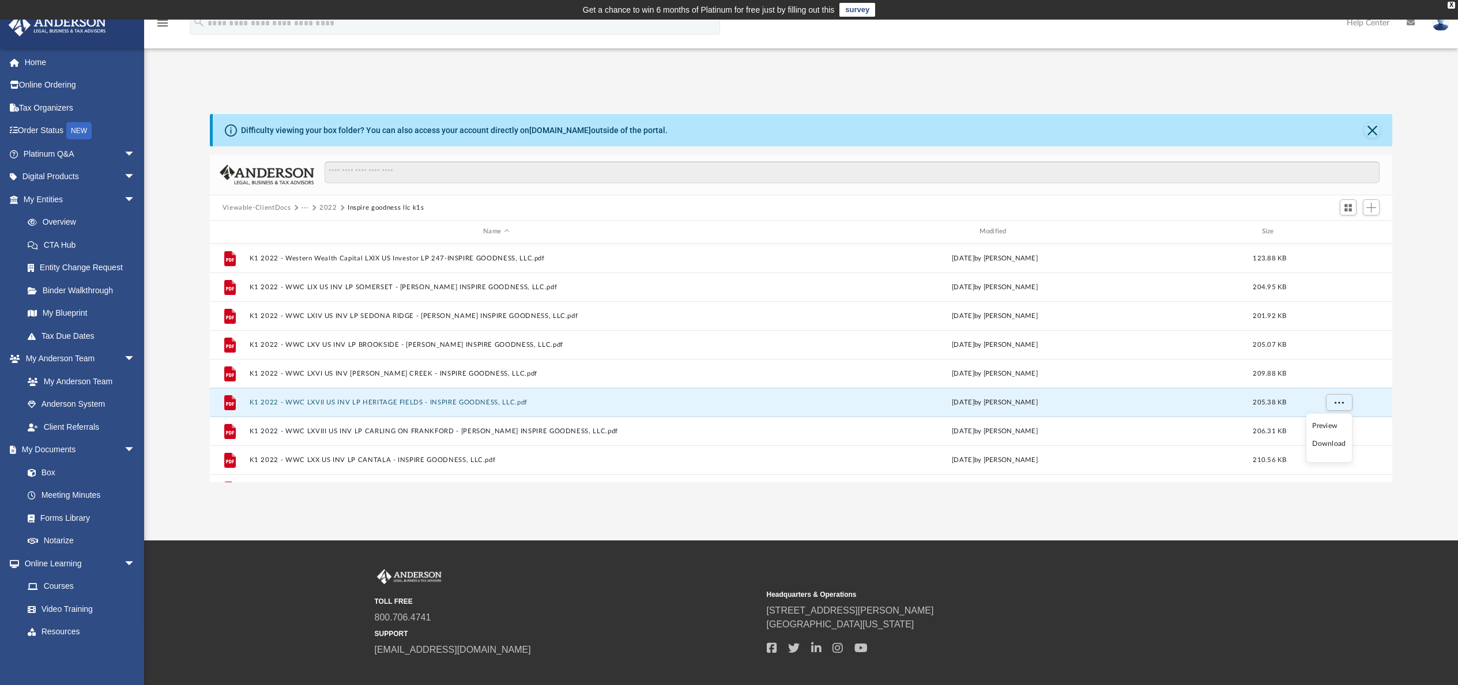
click at [1335, 444] on li "Download" at bounding box center [1328, 444] width 33 height 12
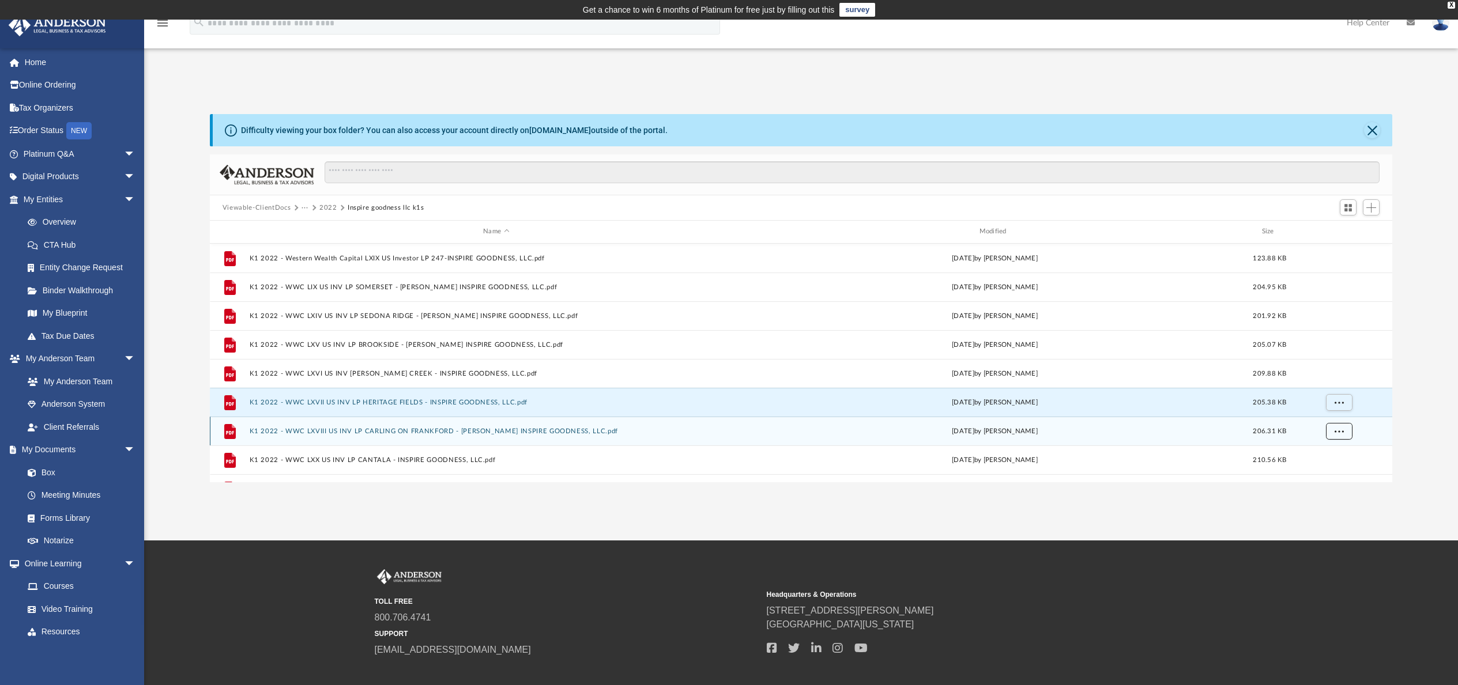
click at [1343, 429] on button "More options" at bounding box center [1339, 430] width 27 height 17
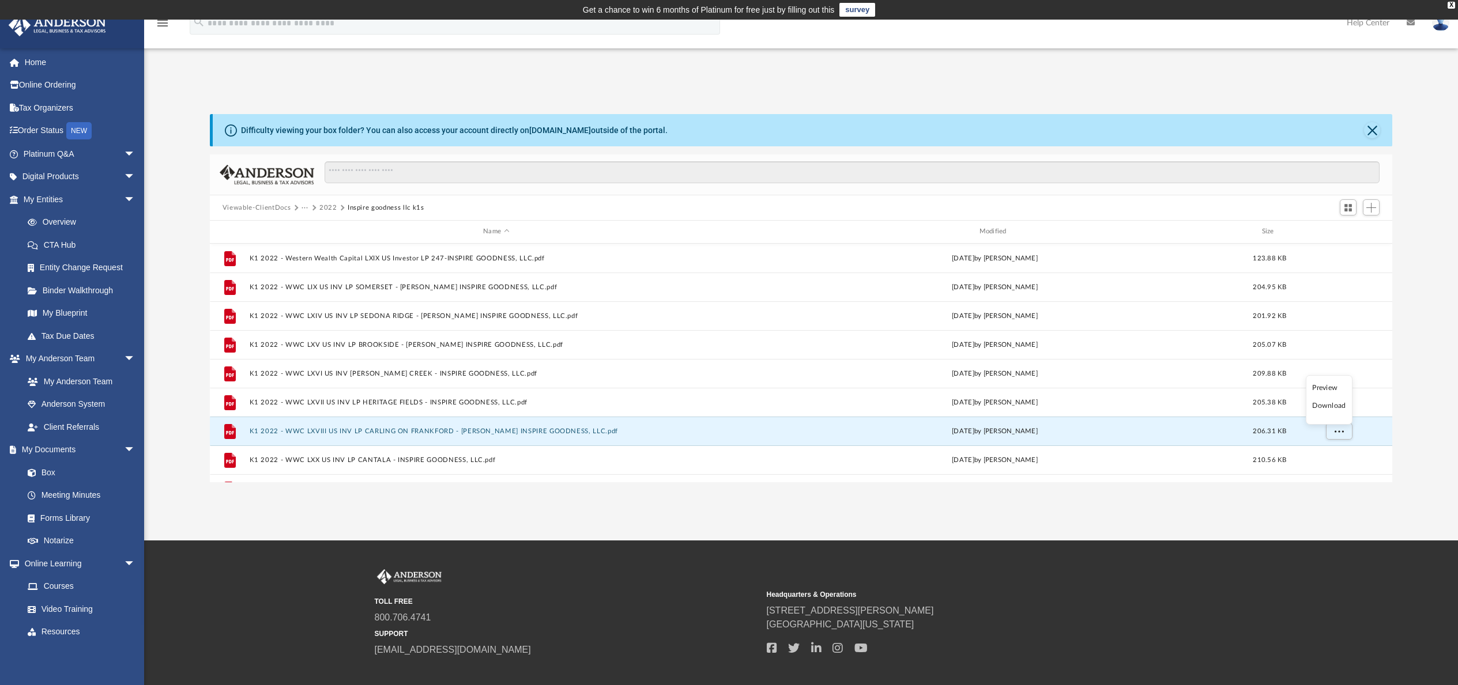
click at [1328, 408] on li "Download" at bounding box center [1328, 406] width 33 height 12
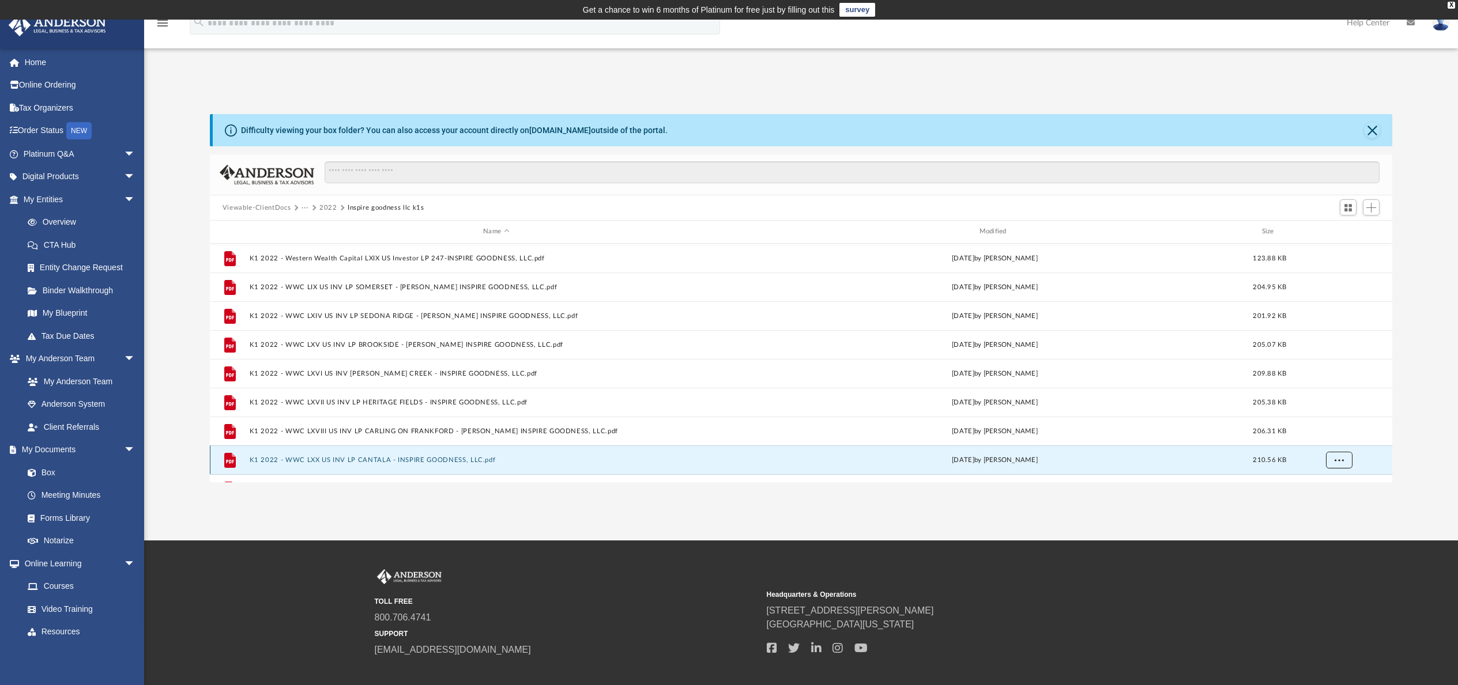
click at [1342, 459] on span "More options" at bounding box center [1338, 460] width 9 height 6
click at [1331, 437] on li "Download" at bounding box center [1328, 435] width 33 height 12
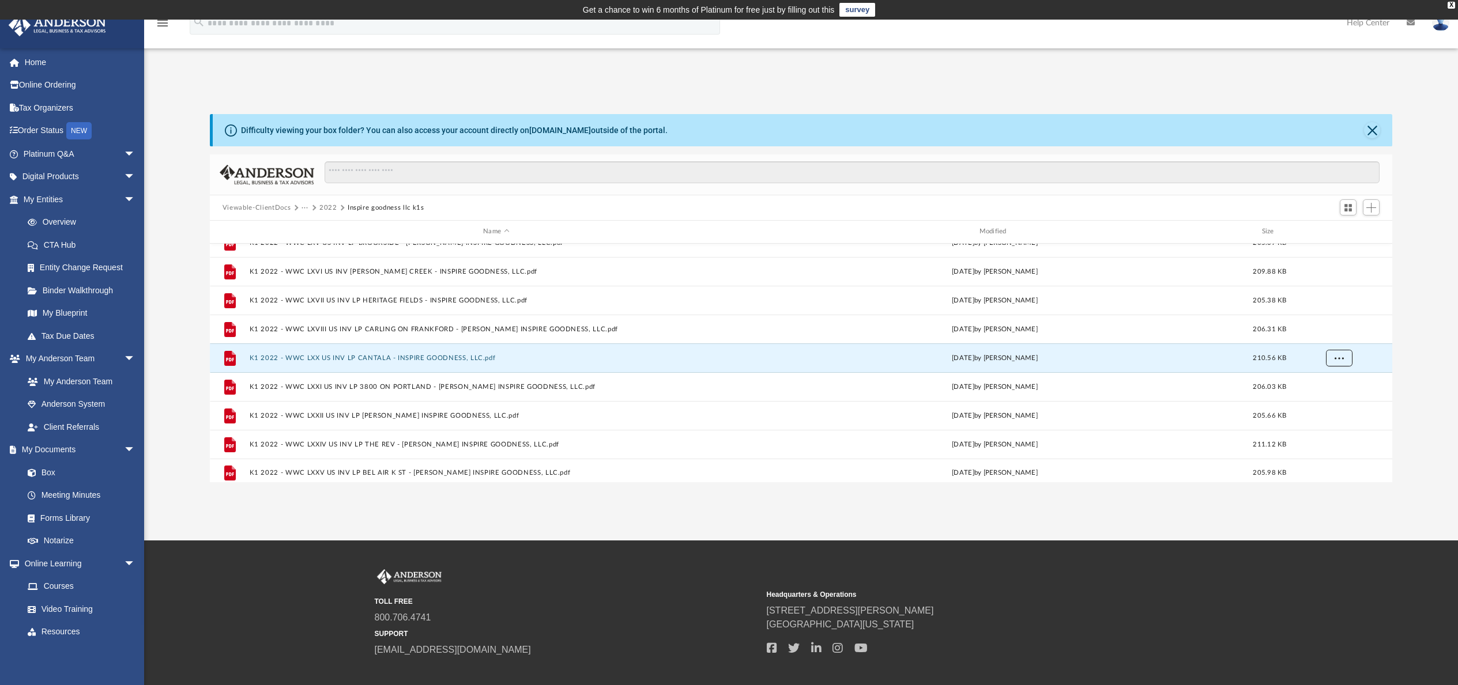
scroll to position [107, 0]
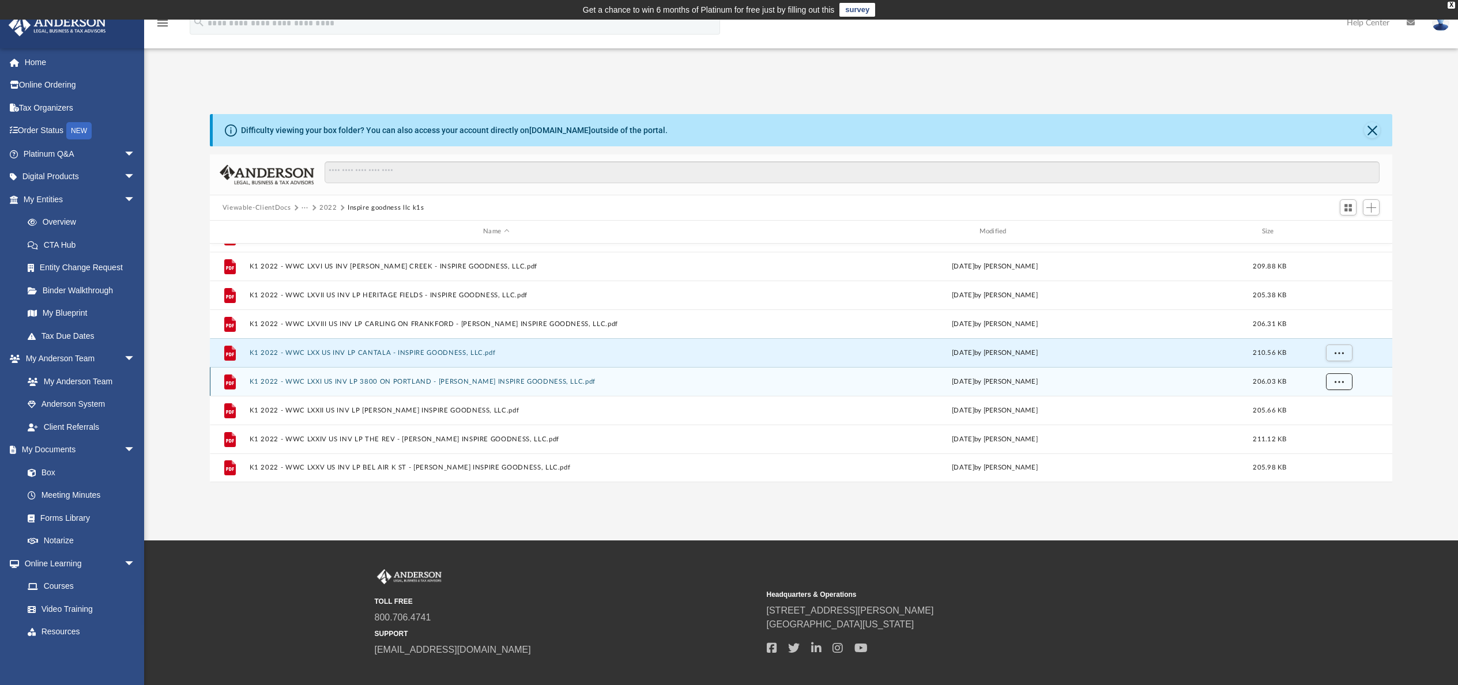
click at [1338, 380] on span "More options" at bounding box center [1338, 381] width 9 height 6
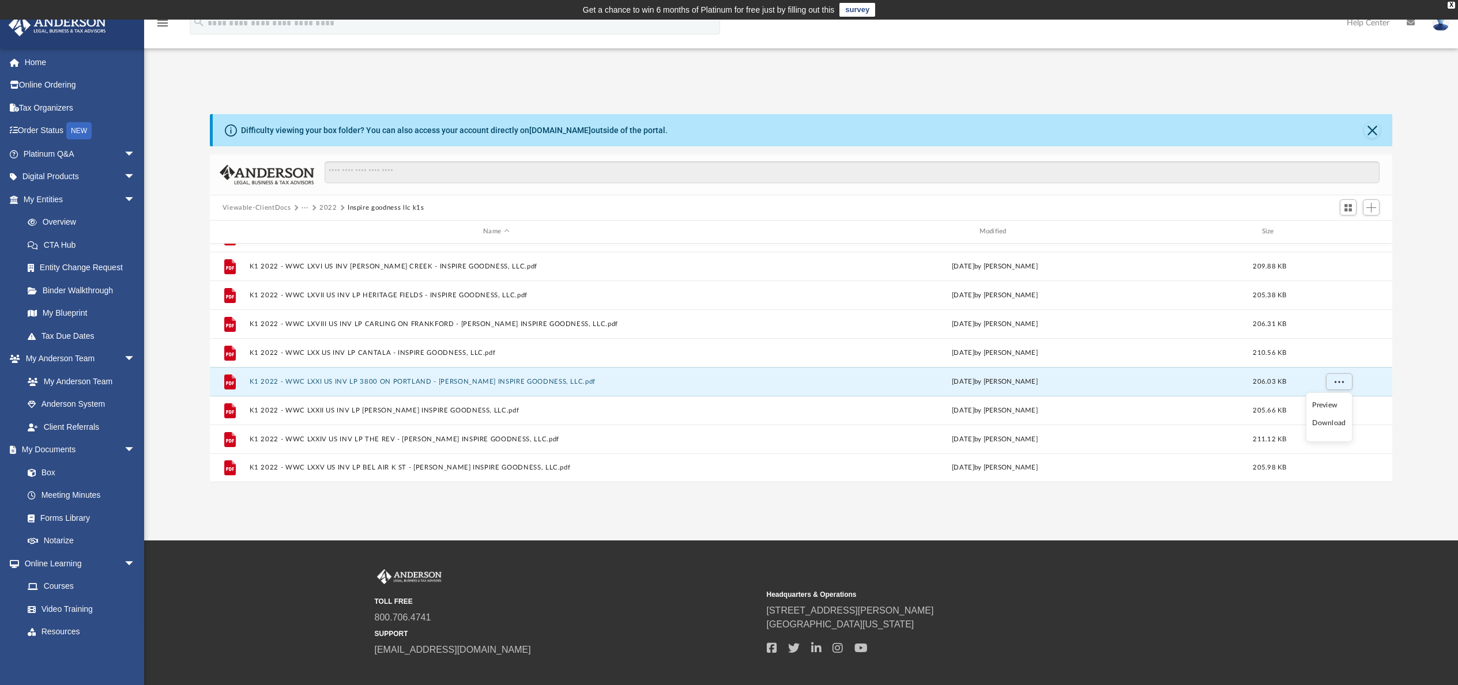
click at [1332, 422] on li "Download" at bounding box center [1328, 423] width 33 height 12
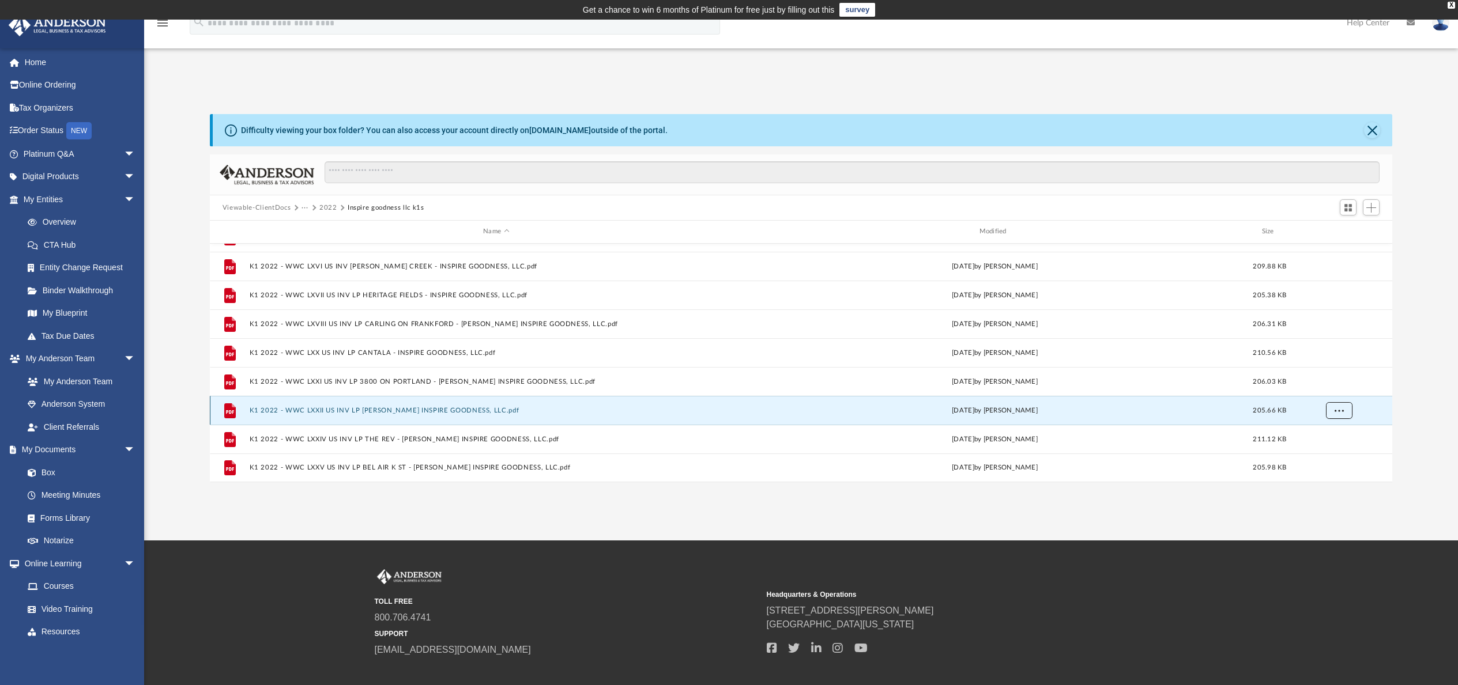
click at [1342, 413] on span "More options" at bounding box center [1338, 410] width 9 height 6
click at [1334, 454] on li "Download" at bounding box center [1328, 452] width 33 height 12
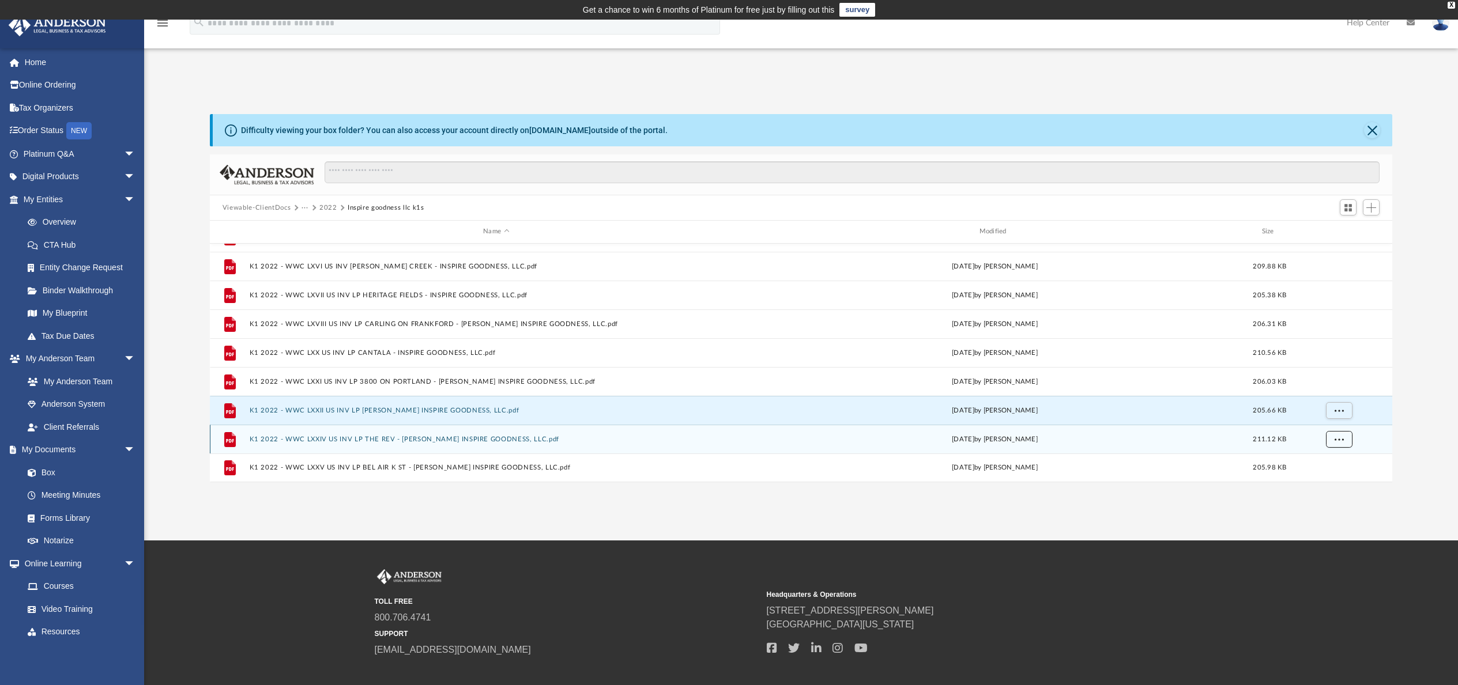
click at [1340, 441] on span "More options" at bounding box center [1338, 439] width 9 height 6
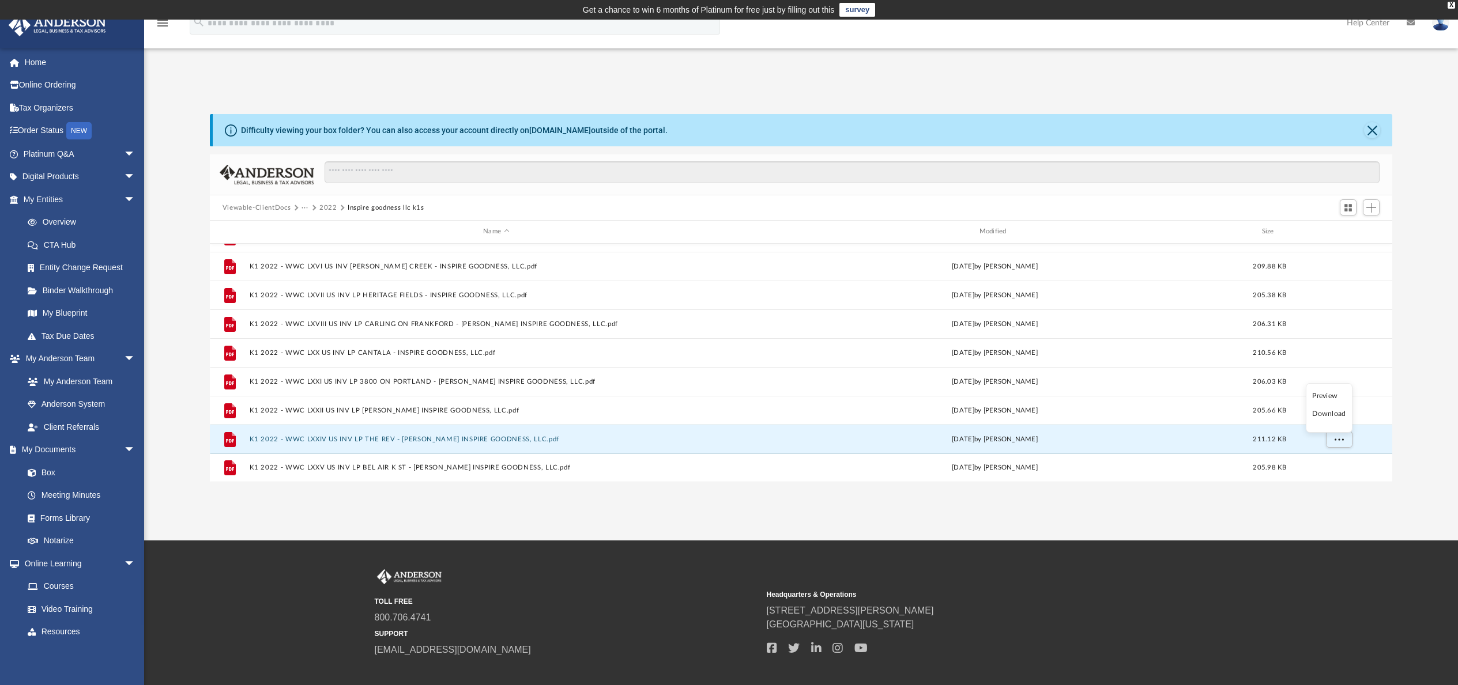
click at [1335, 419] on li "Download" at bounding box center [1328, 414] width 33 height 12
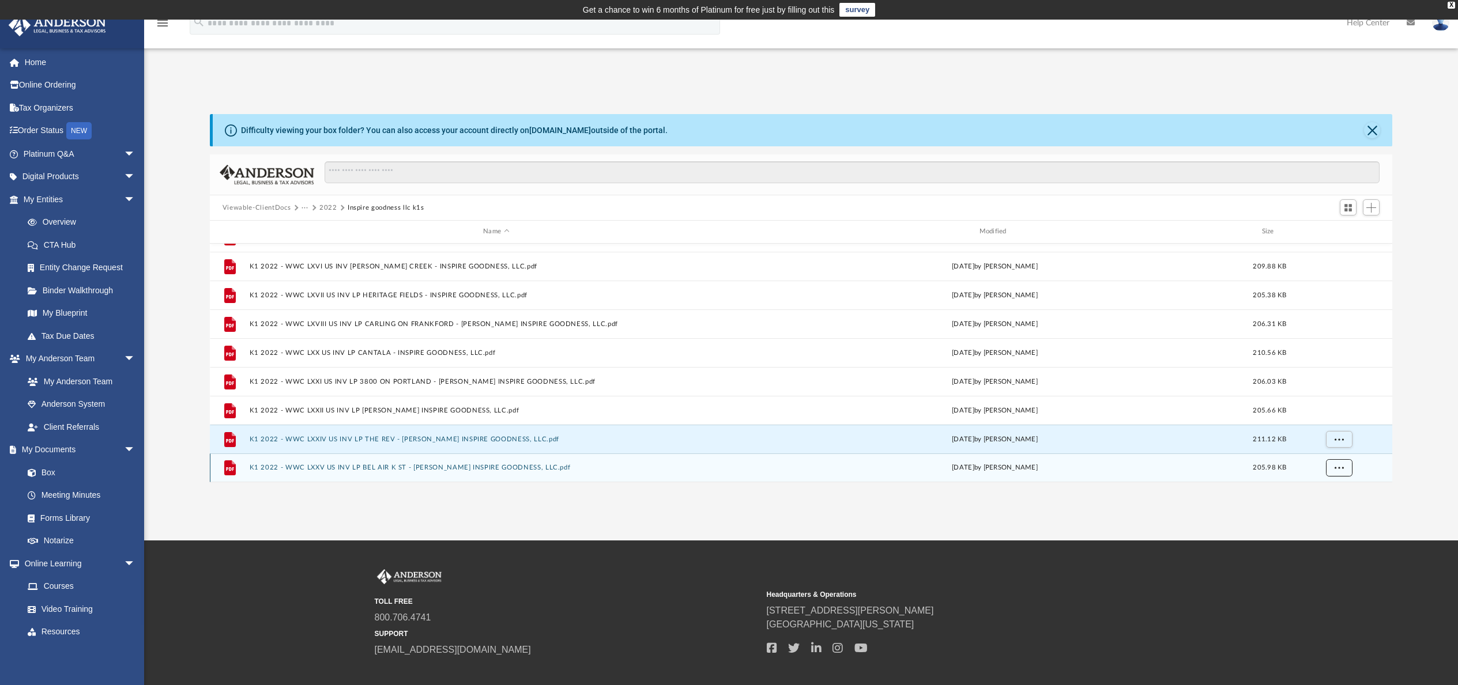
click at [1341, 466] on span "More options" at bounding box center [1338, 468] width 9 height 6
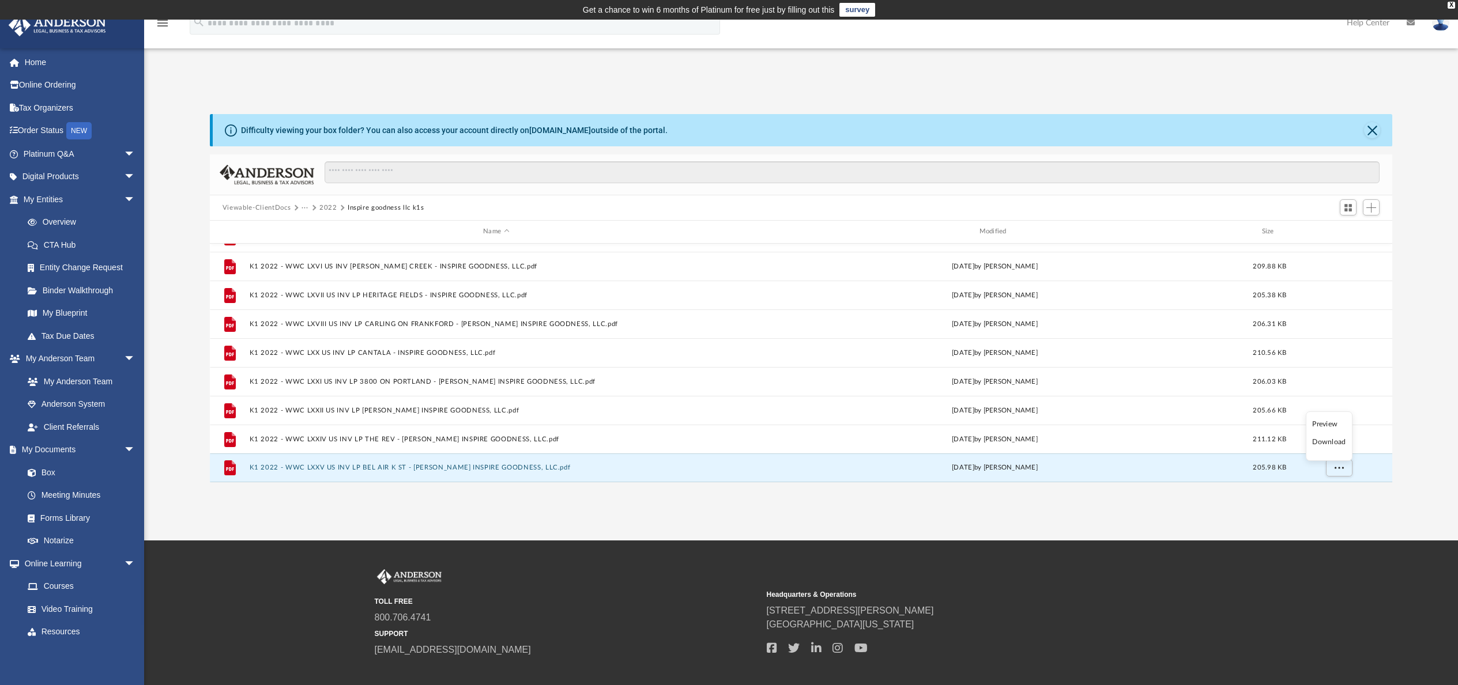
click at [1337, 442] on li "Download" at bounding box center [1328, 442] width 33 height 12
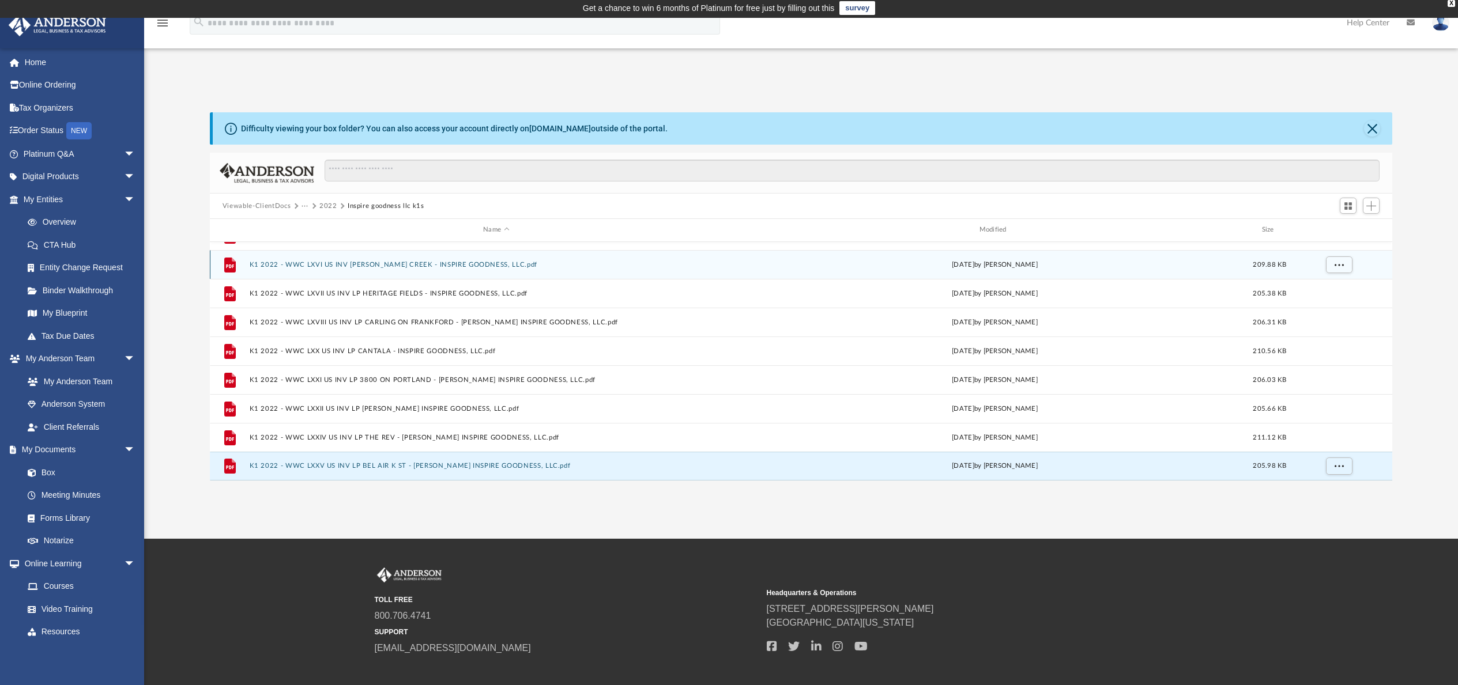
scroll to position [0, 0]
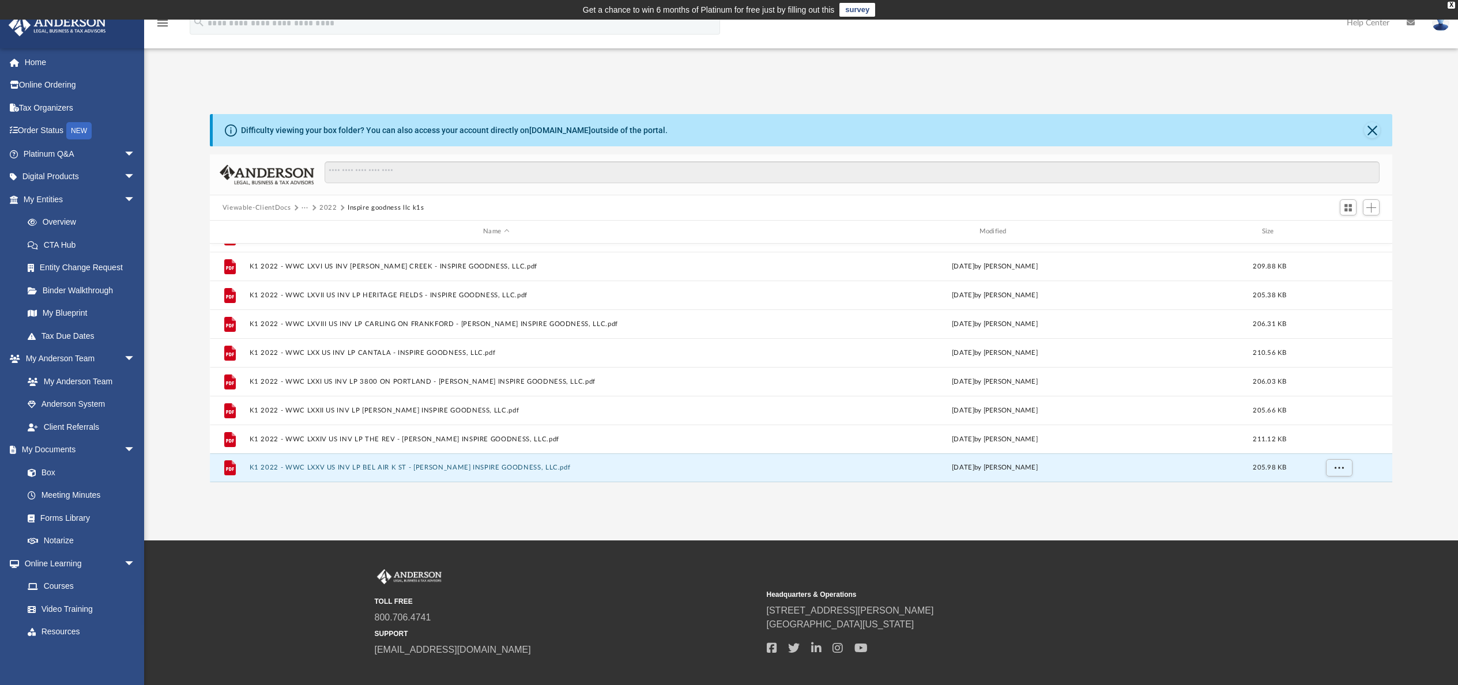
click at [327, 209] on button "2022" at bounding box center [328, 208] width 18 height 10
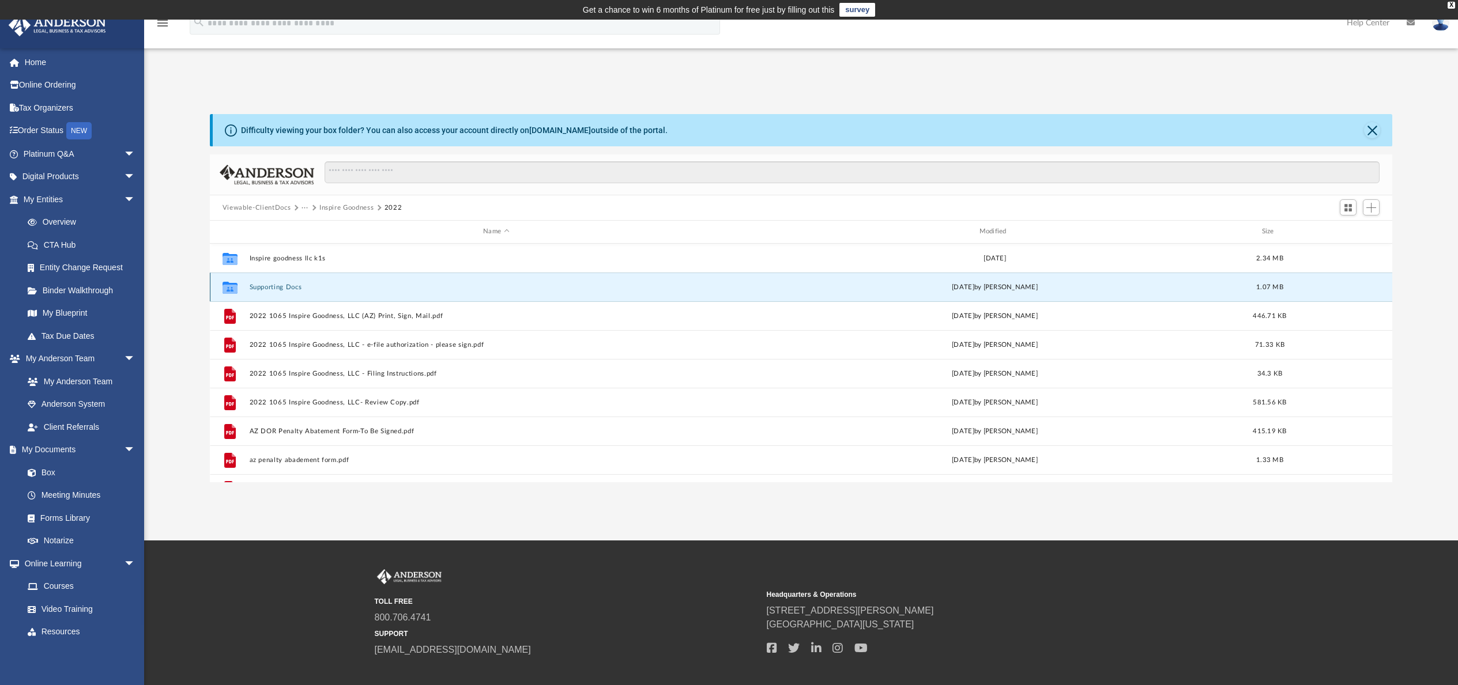
click at [268, 288] on button "Supporting Docs" at bounding box center [495, 287] width 493 height 7
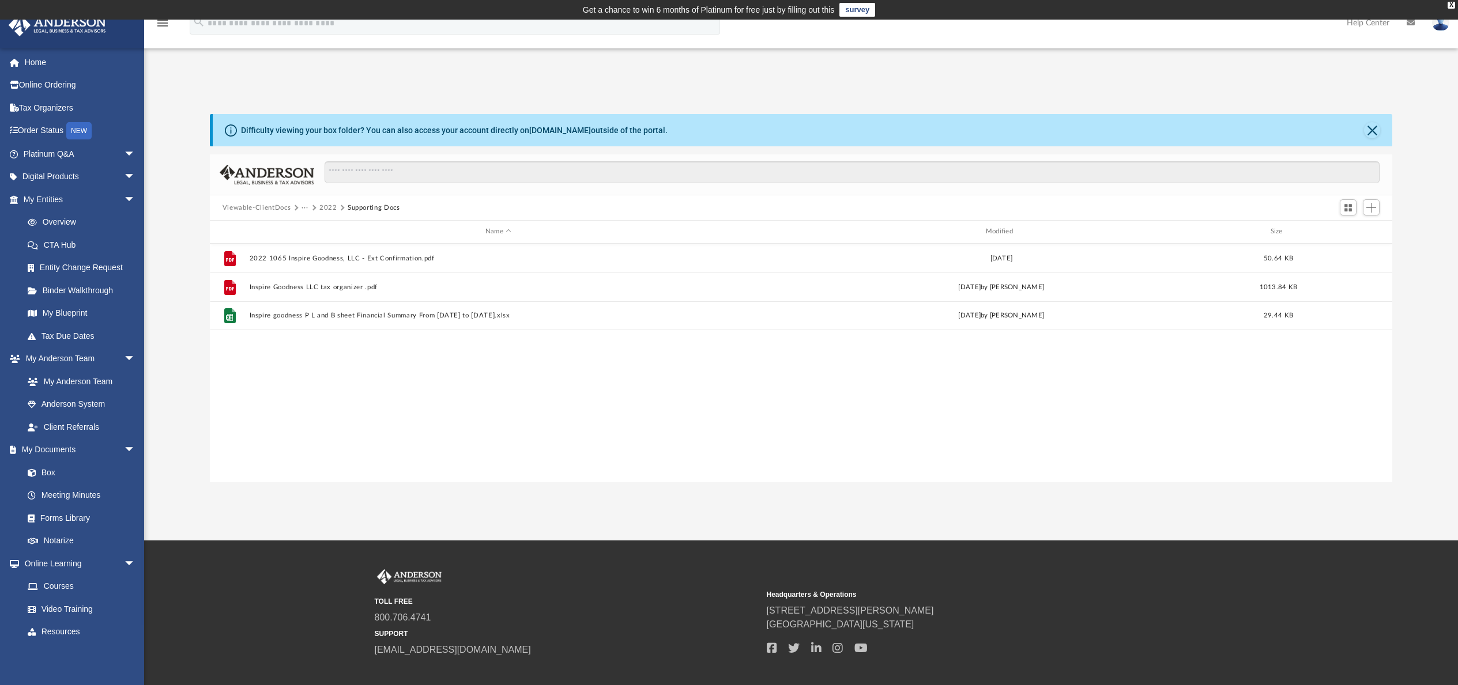
click at [326, 205] on button "2022" at bounding box center [328, 208] width 18 height 10
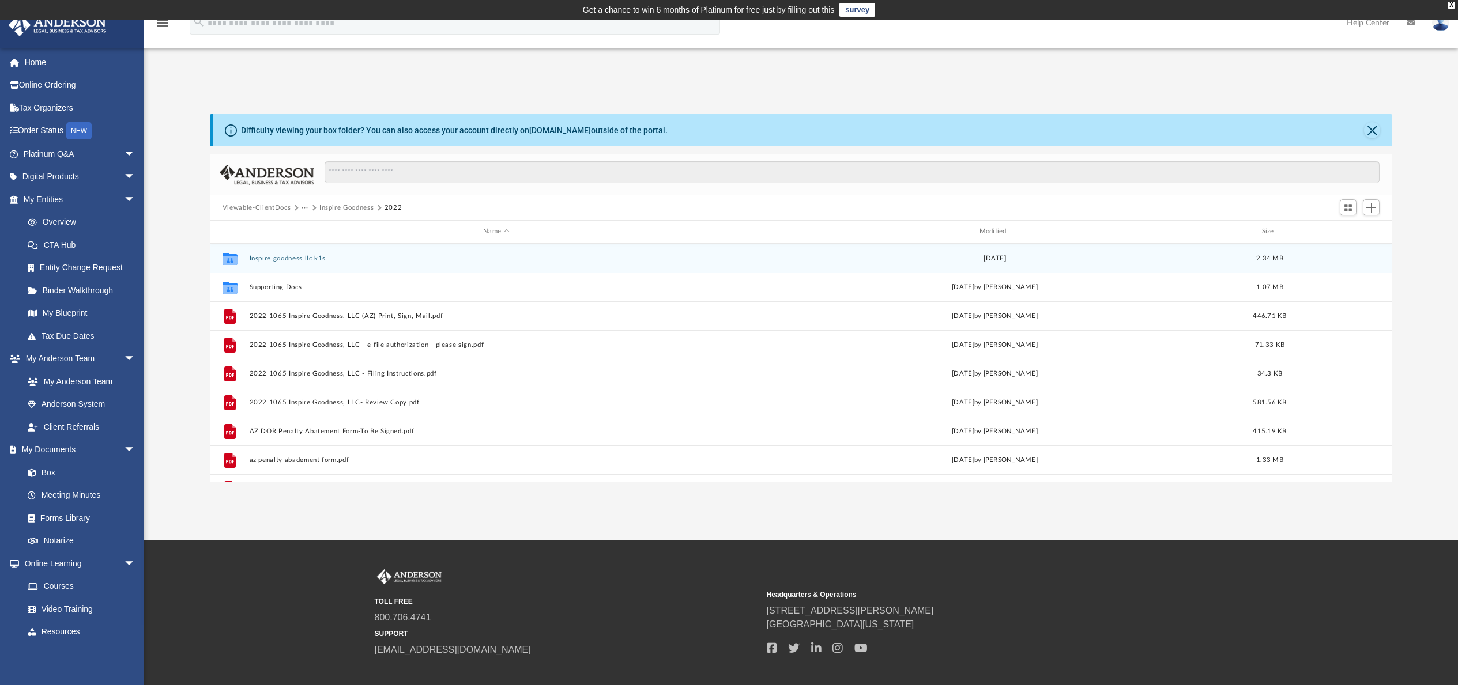
click at [276, 261] on button "Inspire goodness llc k1s" at bounding box center [495, 258] width 493 height 7
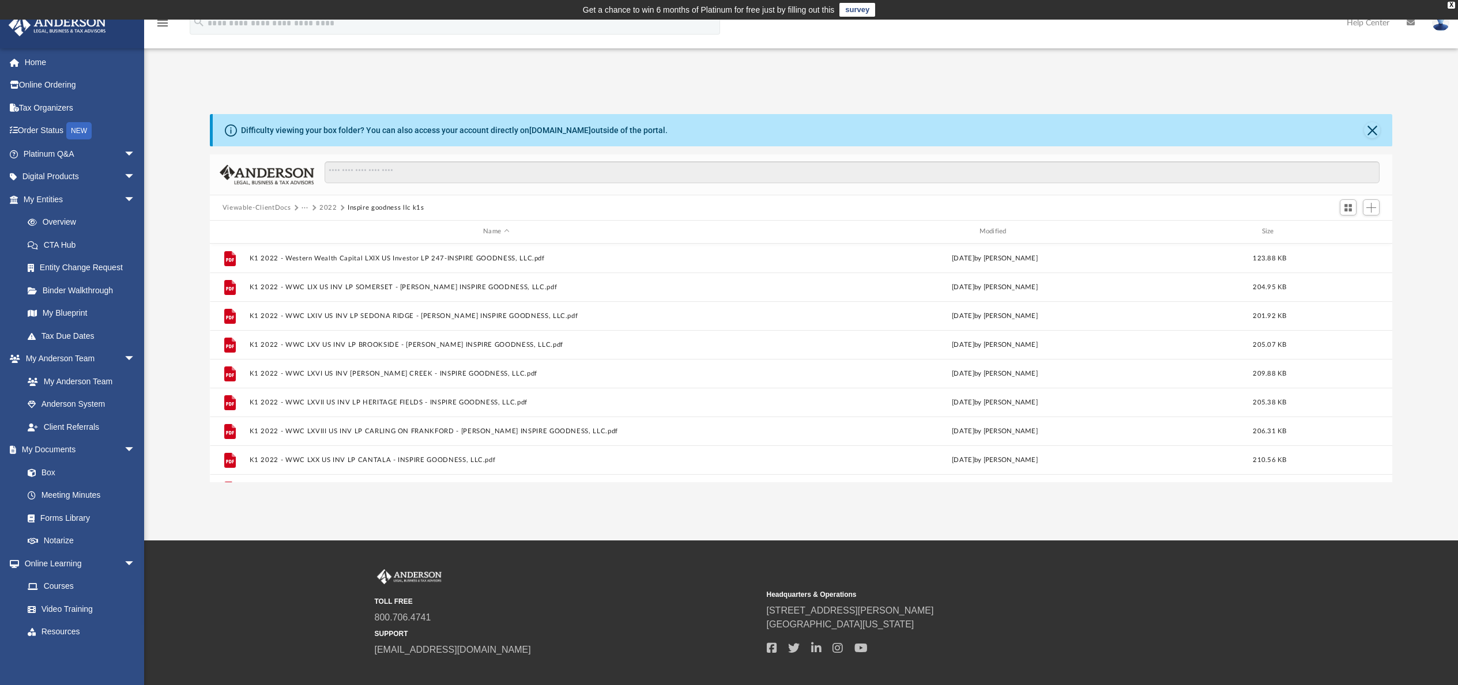
click at [330, 209] on button "2022" at bounding box center [328, 208] width 18 height 10
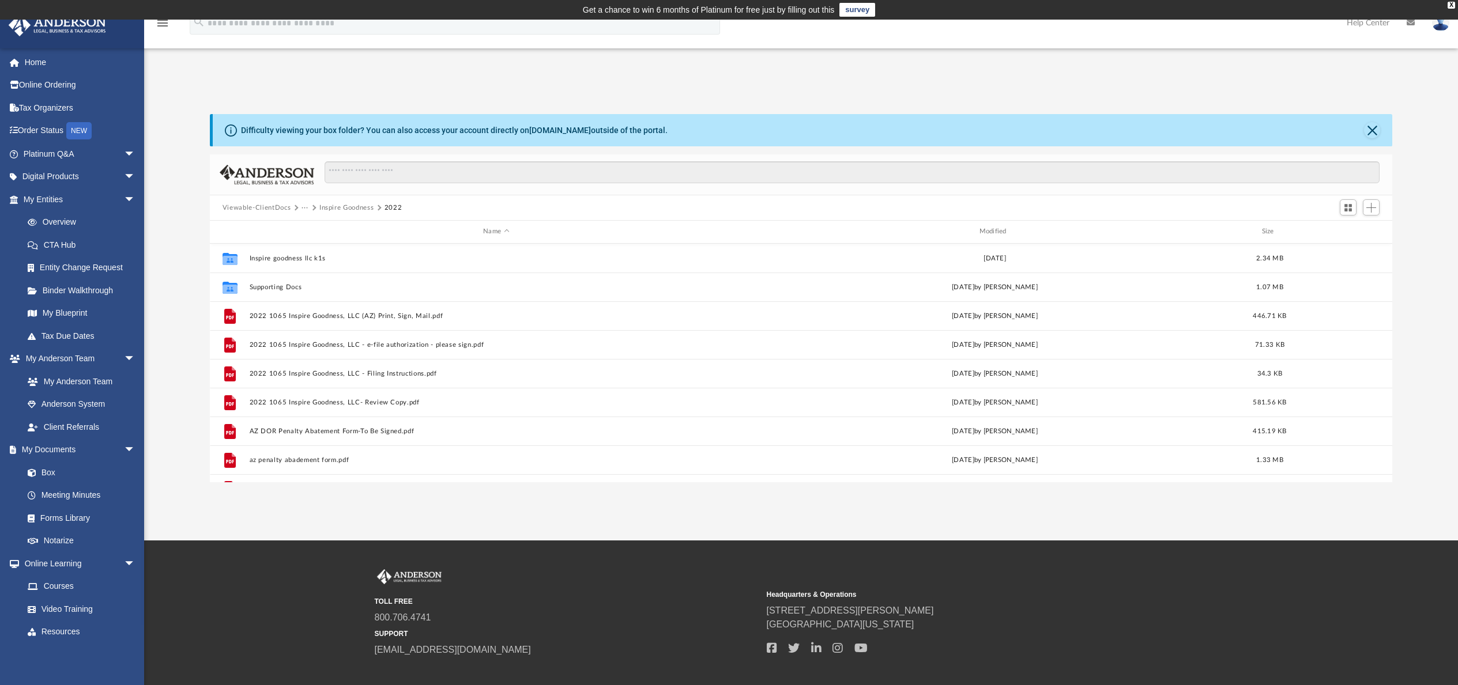
click at [349, 206] on button "Inspire Goodness" at bounding box center [346, 208] width 54 height 10
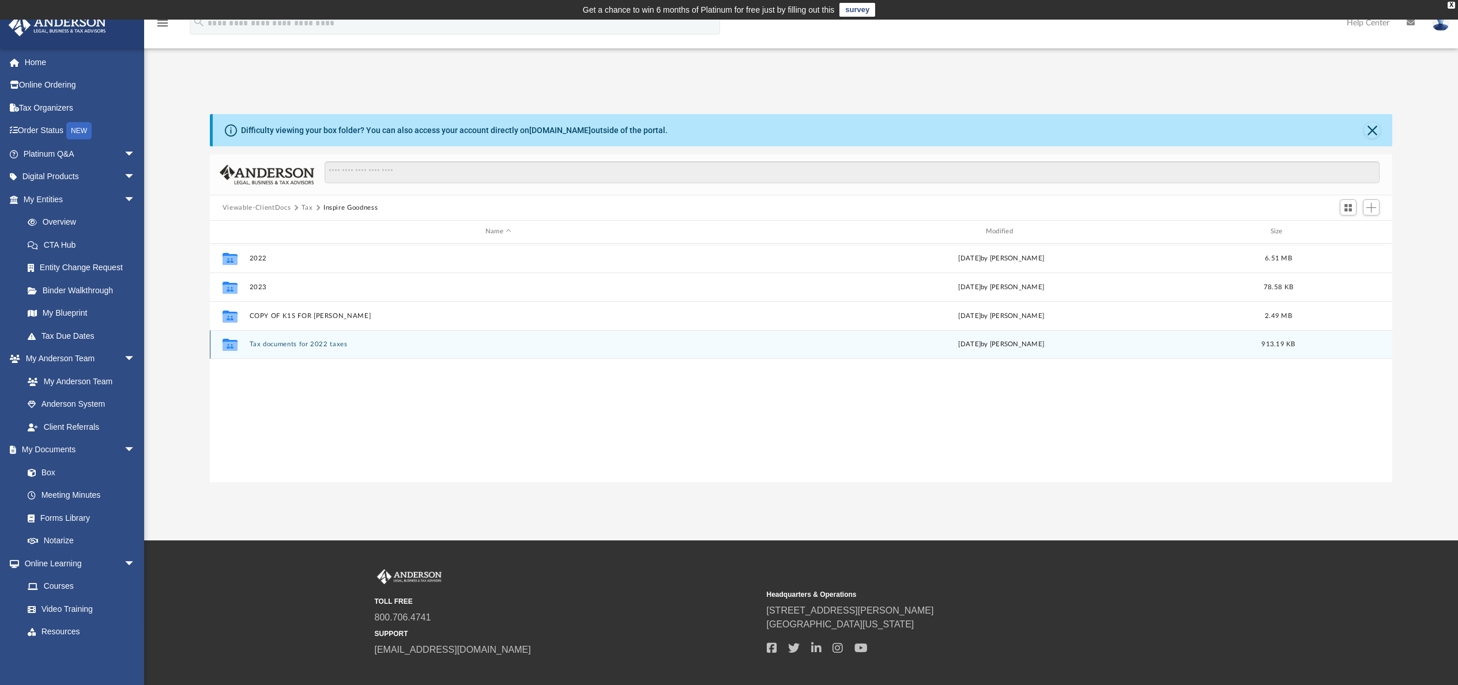
click at [319, 344] on button "Tax documents for 2022 taxes" at bounding box center [498, 344] width 498 height 7
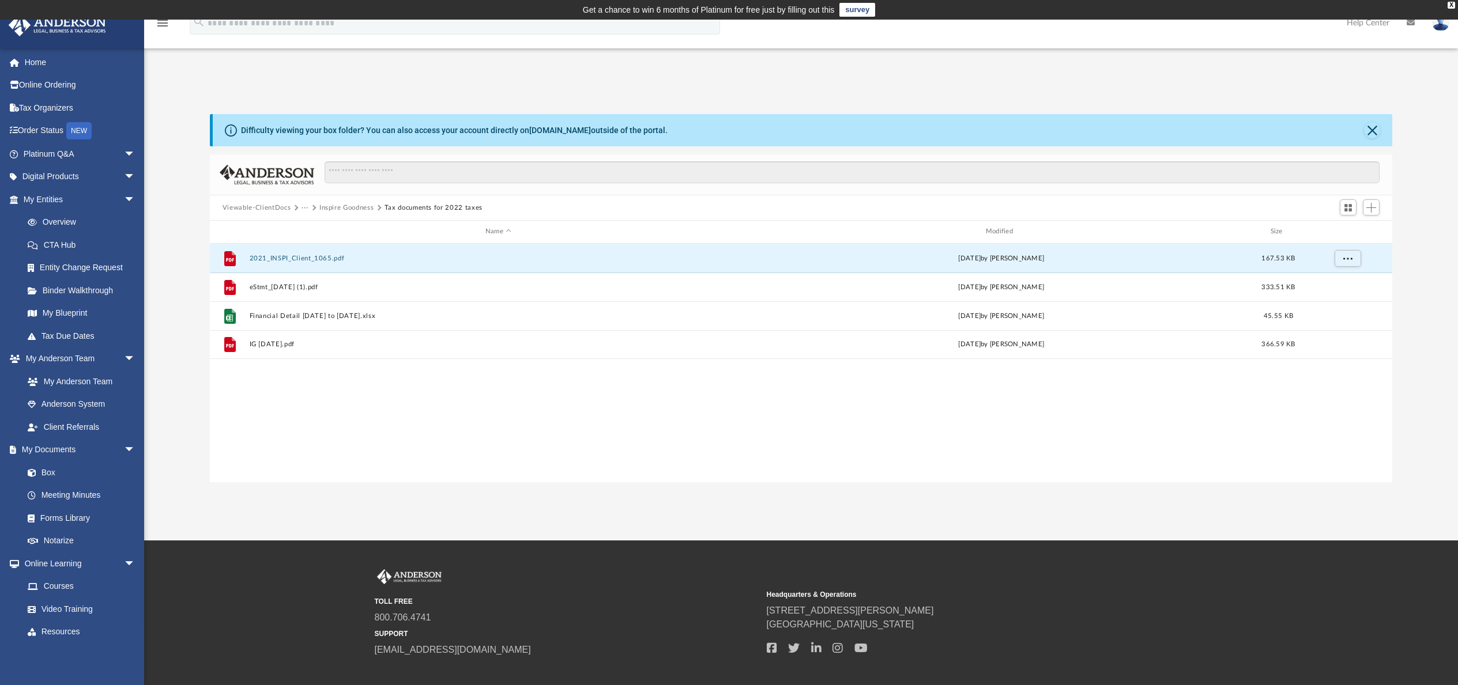
drag, startPoint x: 324, startPoint y: 259, endPoint x: 837, endPoint y: 241, distance: 513.9
click at [380, 312] on div "File 2021_INSPI_Client_1065.pdf [DATE] by [PERSON_NAME] 167.53 KB File eStmt_[D…" at bounding box center [801, 301] width 1182 height 115
click at [1350, 261] on span "More options" at bounding box center [1347, 258] width 9 height 6
click at [1336, 299] on li "Download" at bounding box center [1337, 300] width 33 height 12
click at [353, 206] on button "Inspire Goodness" at bounding box center [346, 208] width 54 height 10
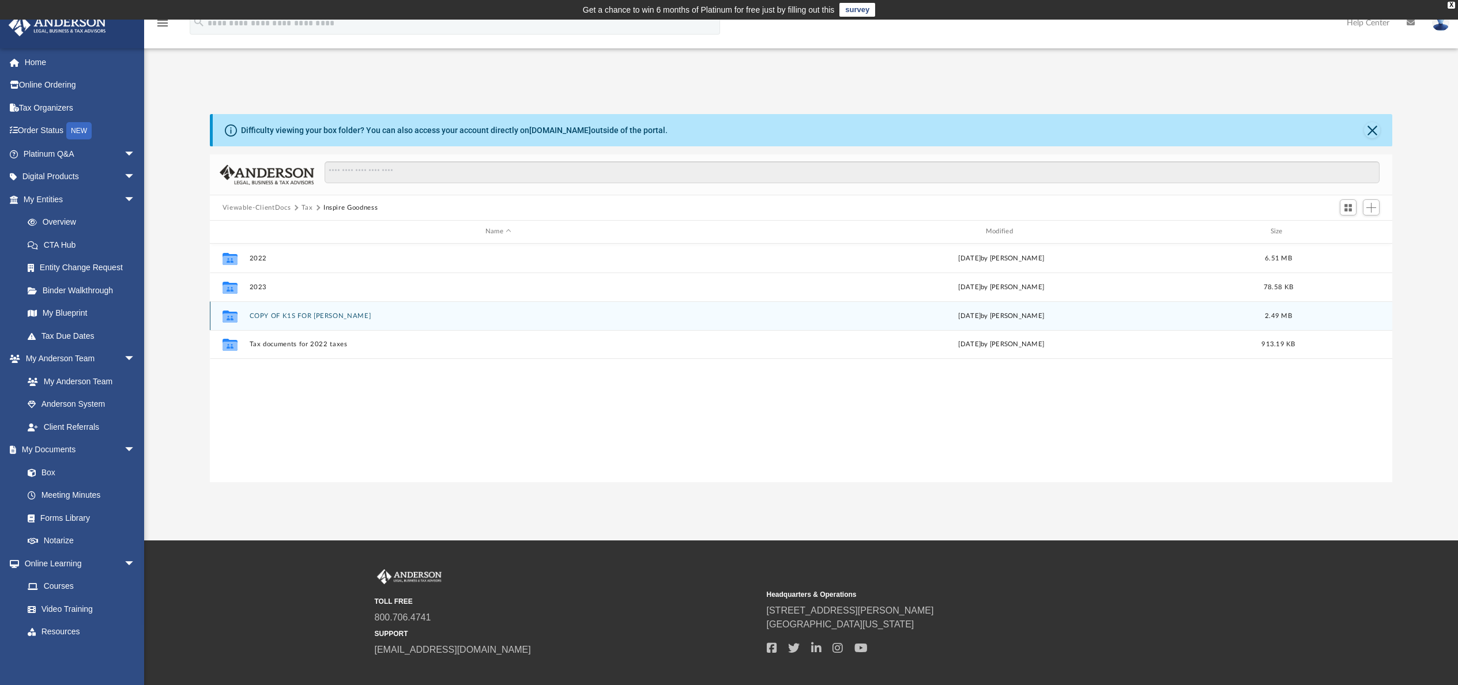
click at [335, 315] on button "COPY OF K1S FOR [PERSON_NAME]" at bounding box center [498, 315] width 498 height 7
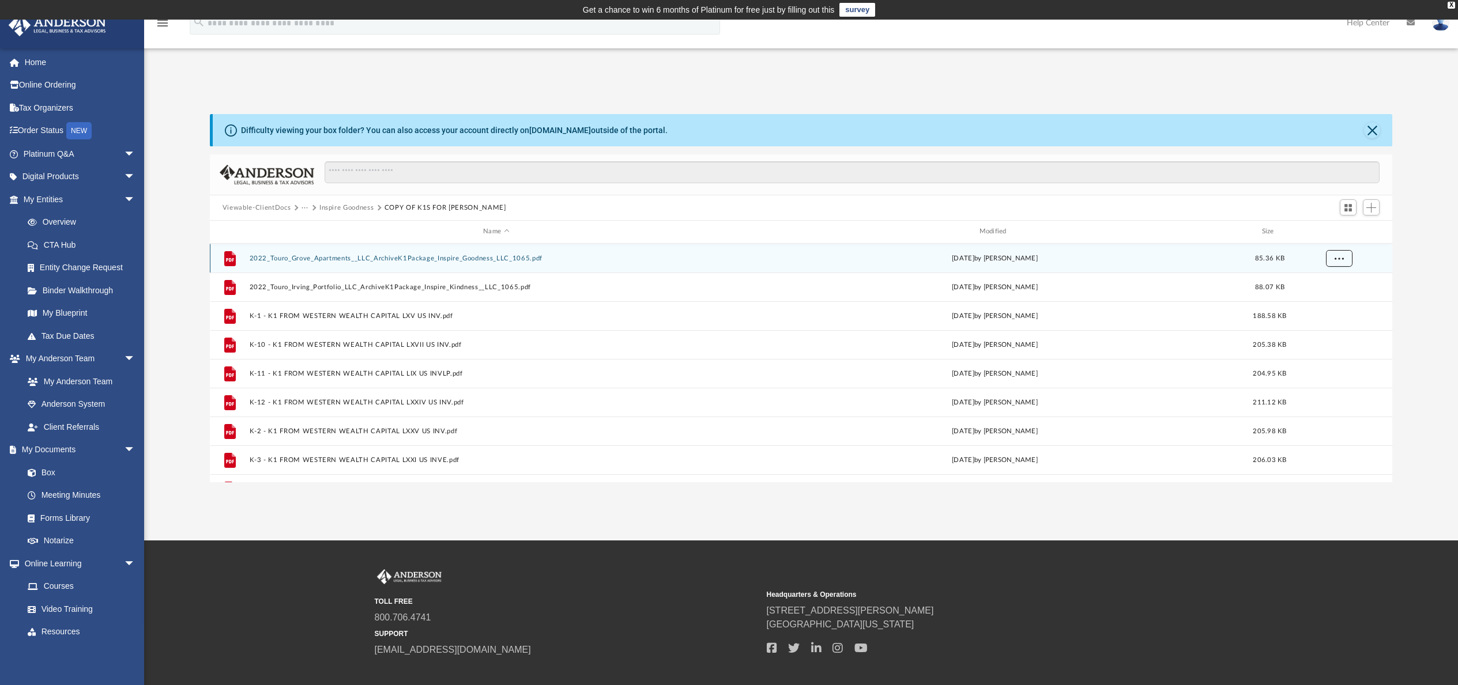
click at [1339, 256] on span "More options" at bounding box center [1338, 258] width 9 height 6
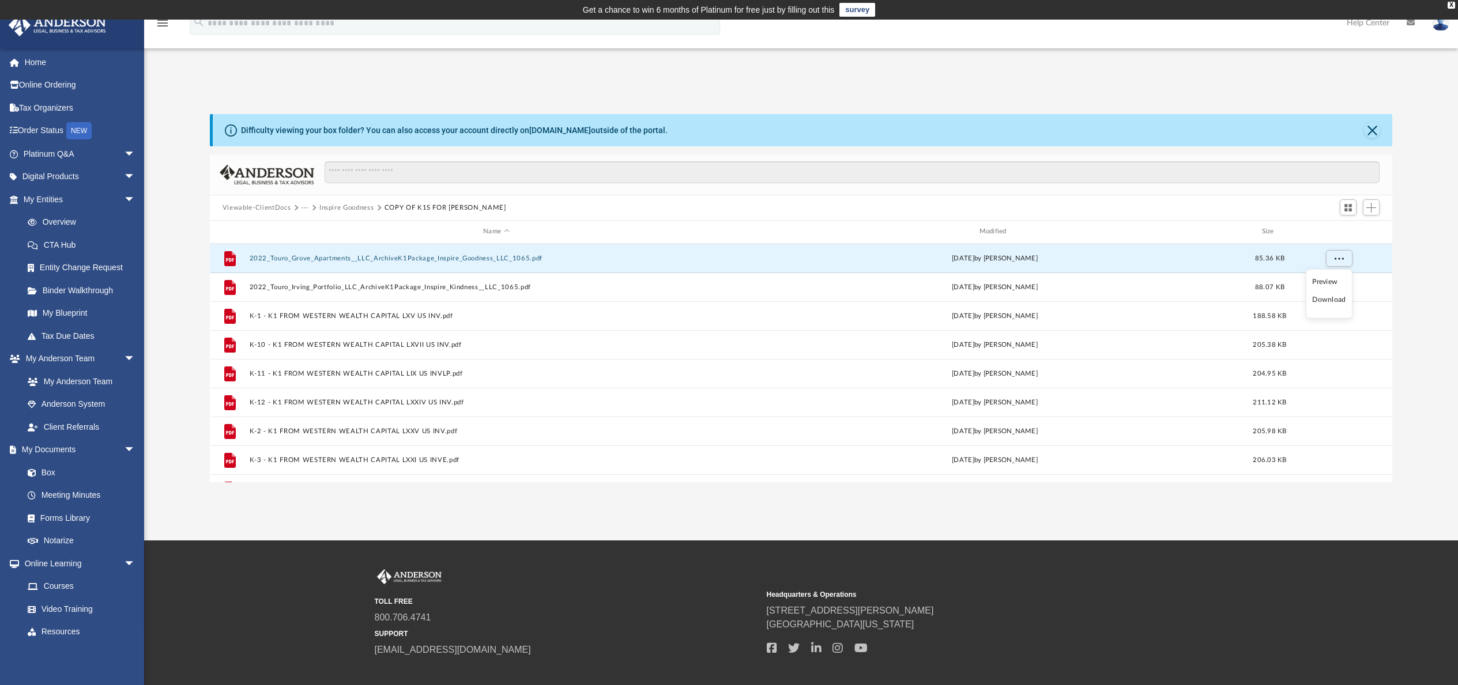
click at [1329, 299] on li "Download" at bounding box center [1328, 300] width 33 height 12
click at [350, 208] on button "Inspire Goodness" at bounding box center [346, 208] width 54 height 10
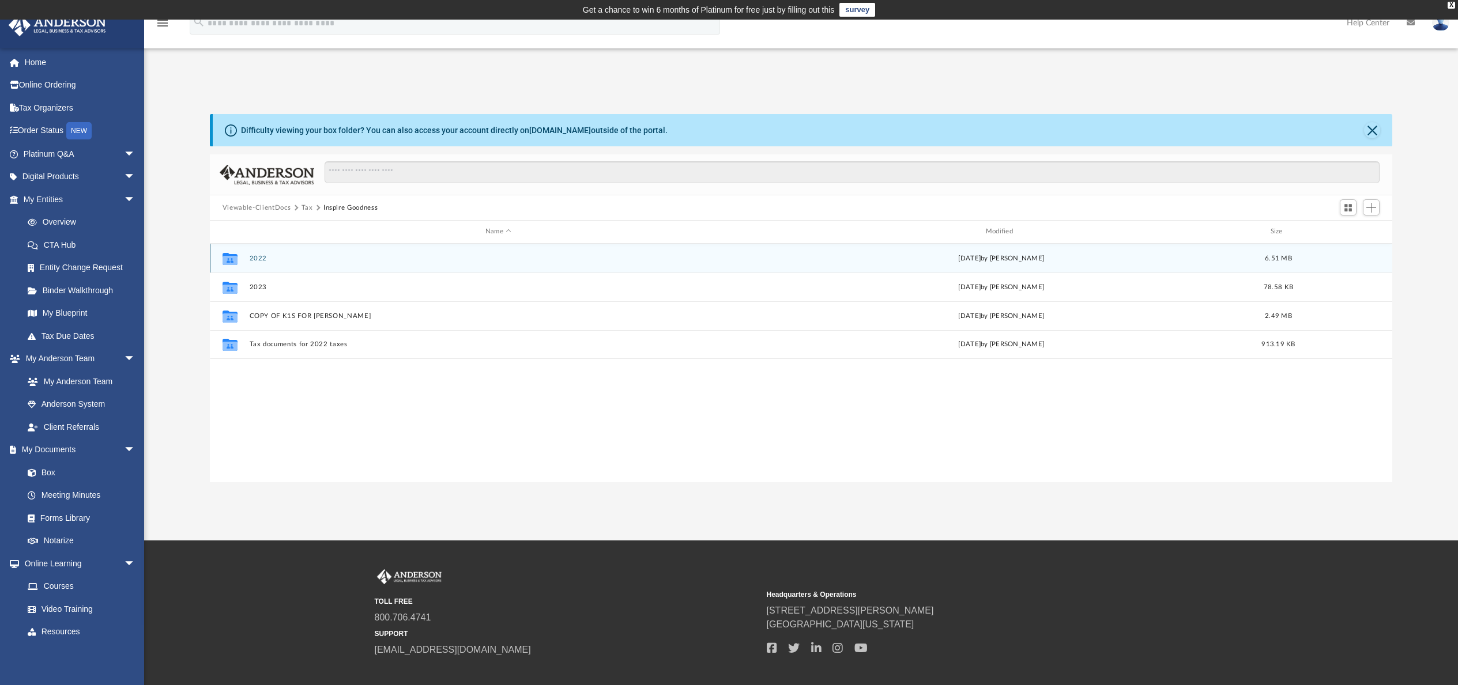
click at [263, 259] on button "2022" at bounding box center [498, 258] width 498 height 7
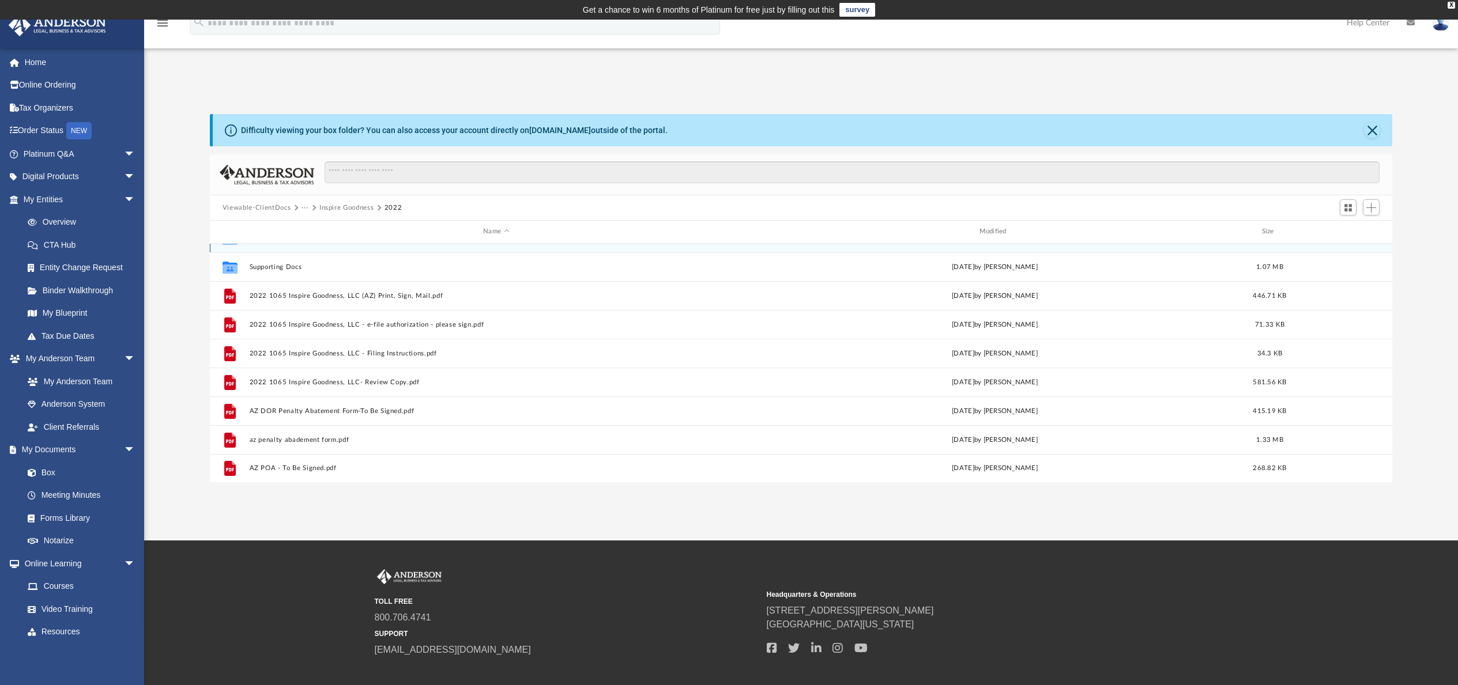
scroll to position [21, 0]
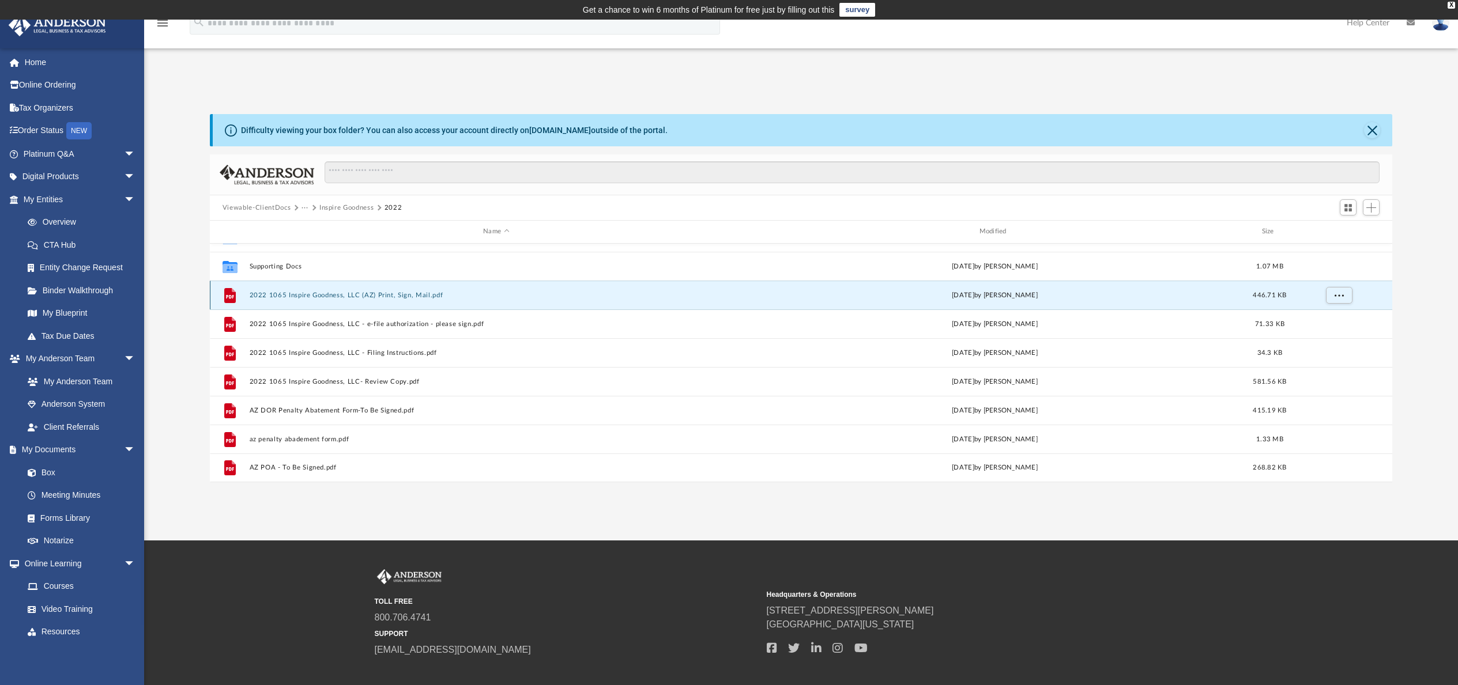
click at [406, 296] on button "2022 1065 Inspire Goodness, LLC (AZ) Print, Sign, Mail.pdf" at bounding box center [495, 295] width 493 height 7
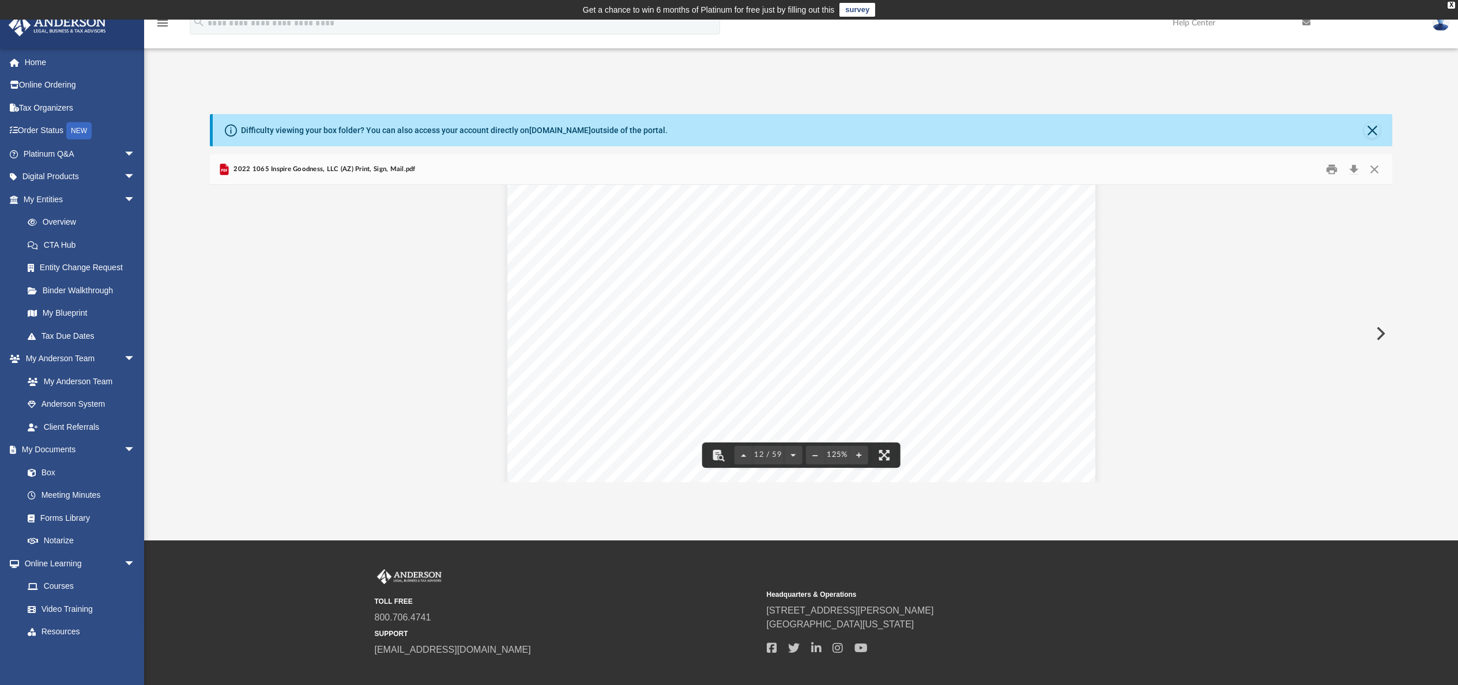
scroll to position [9645, 0]
click at [1356, 169] on button "Download" at bounding box center [1353, 170] width 21 height 18
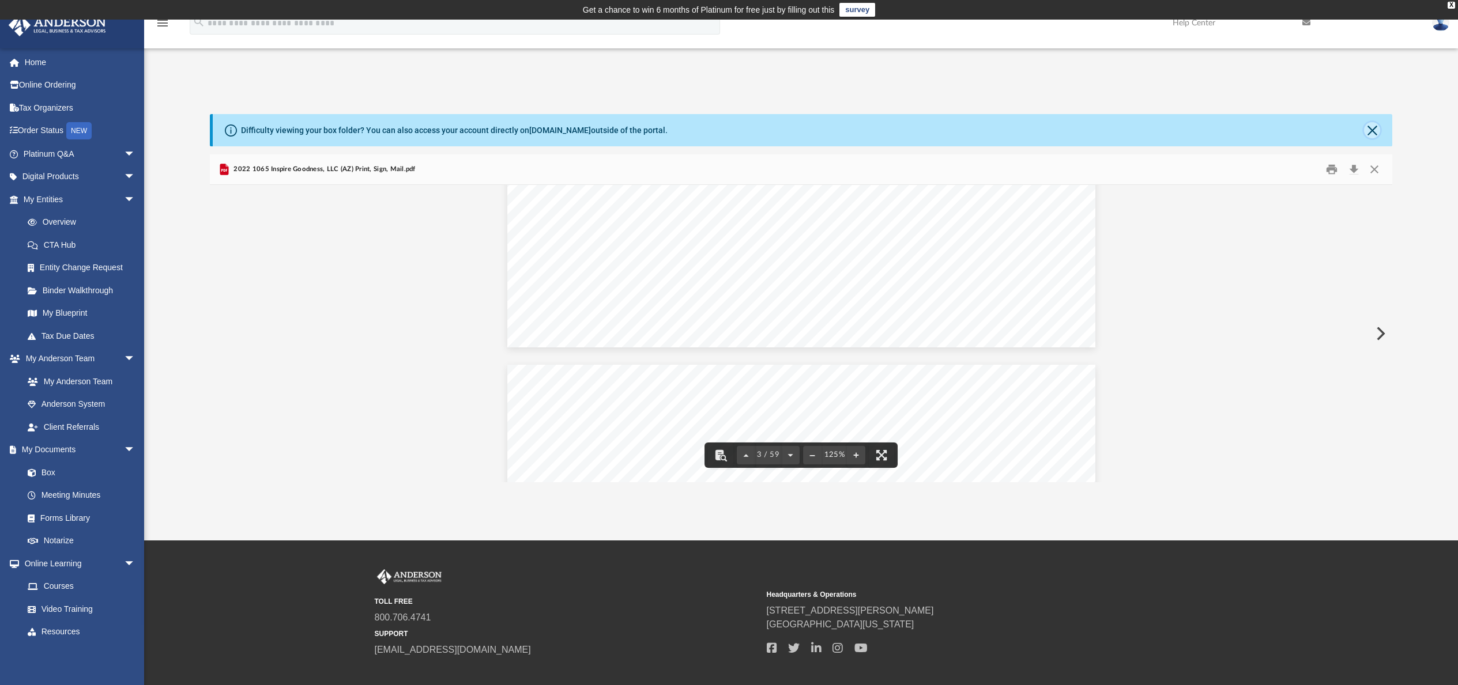
click at [1372, 130] on button "Close" at bounding box center [1372, 130] width 16 height 16
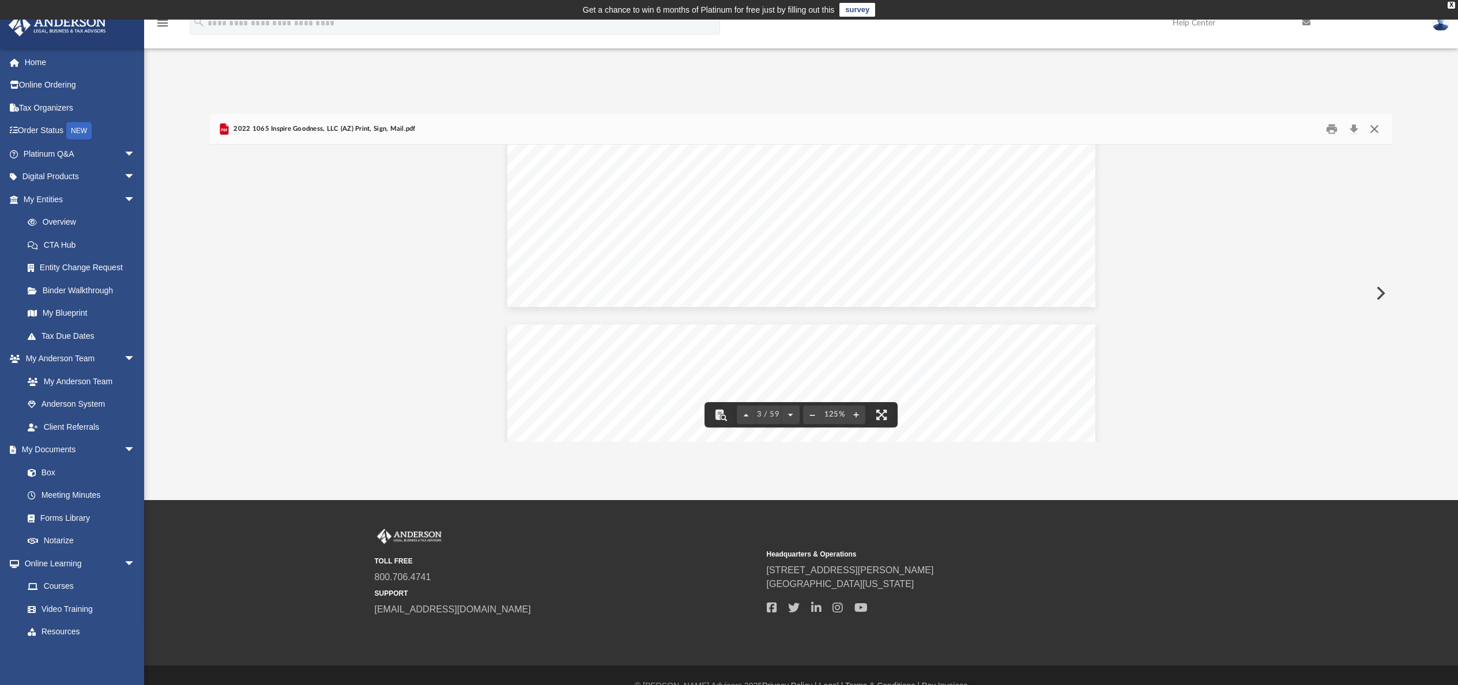
click at [1373, 127] on button "Close" at bounding box center [1374, 129] width 21 height 18
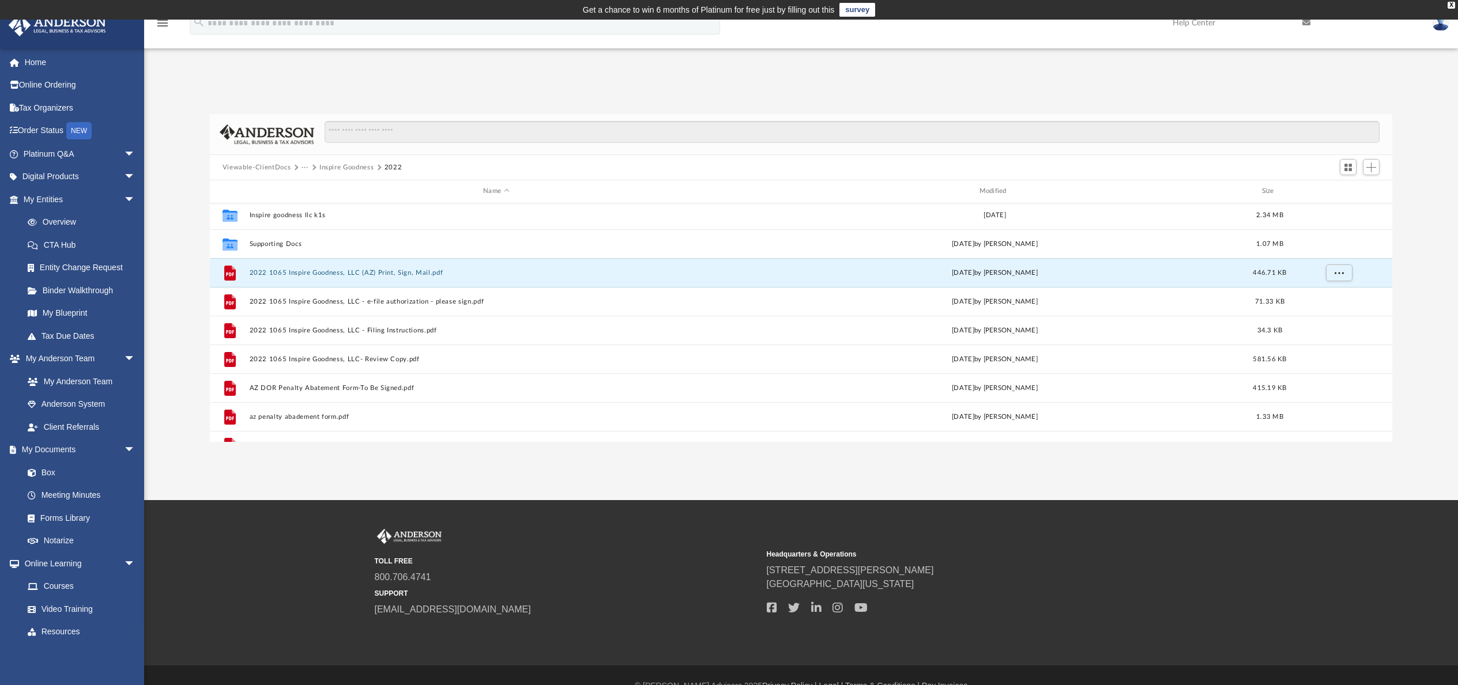
scroll to position [0, 0]
click at [316, 168] on span "···" at bounding box center [310, 168] width 18 height 10
click at [304, 168] on button "···" at bounding box center [304, 168] width 7 height 10
click at [311, 187] on li "Tax" at bounding box center [312, 188] width 11 height 12
click at [338, 168] on button "Inspire Goodness" at bounding box center [346, 168] width 54 height 10
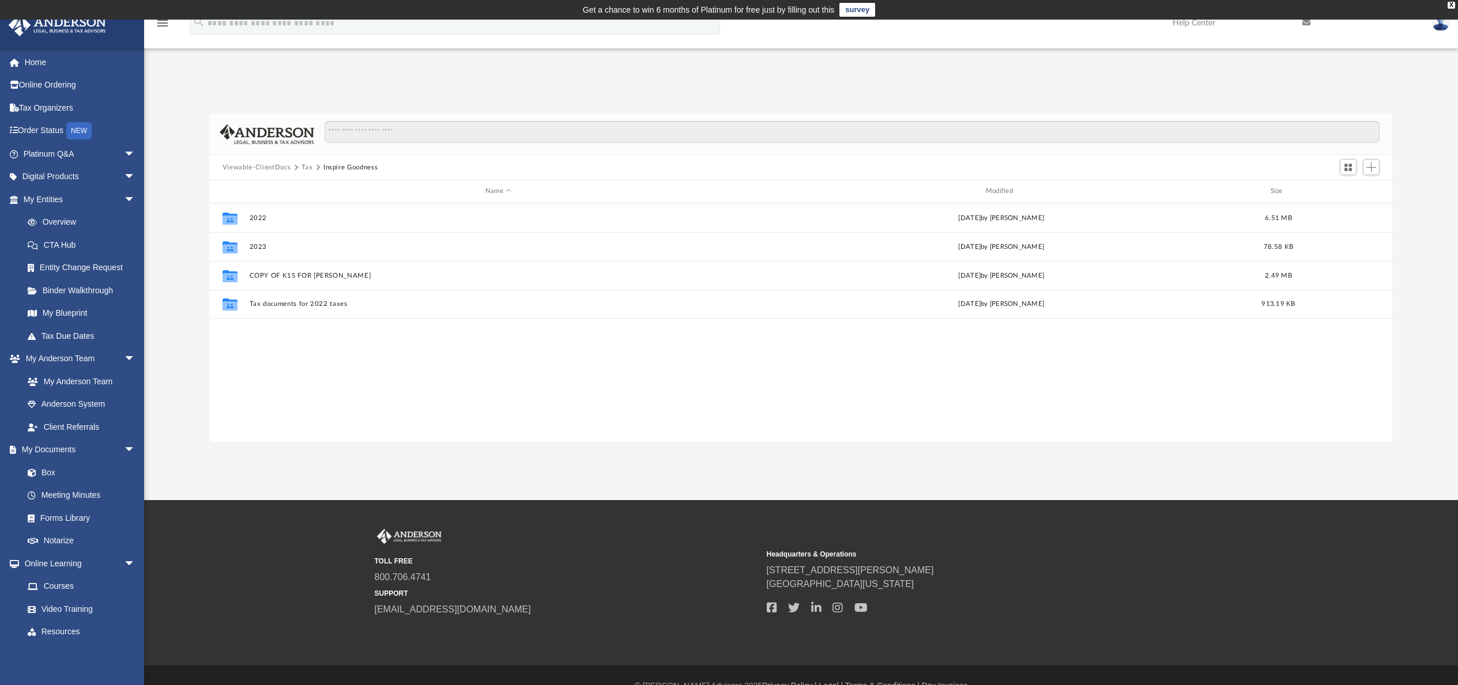
click at [303, 167] on button "Tax" at bounding box center [307, 168] width 12 height 10
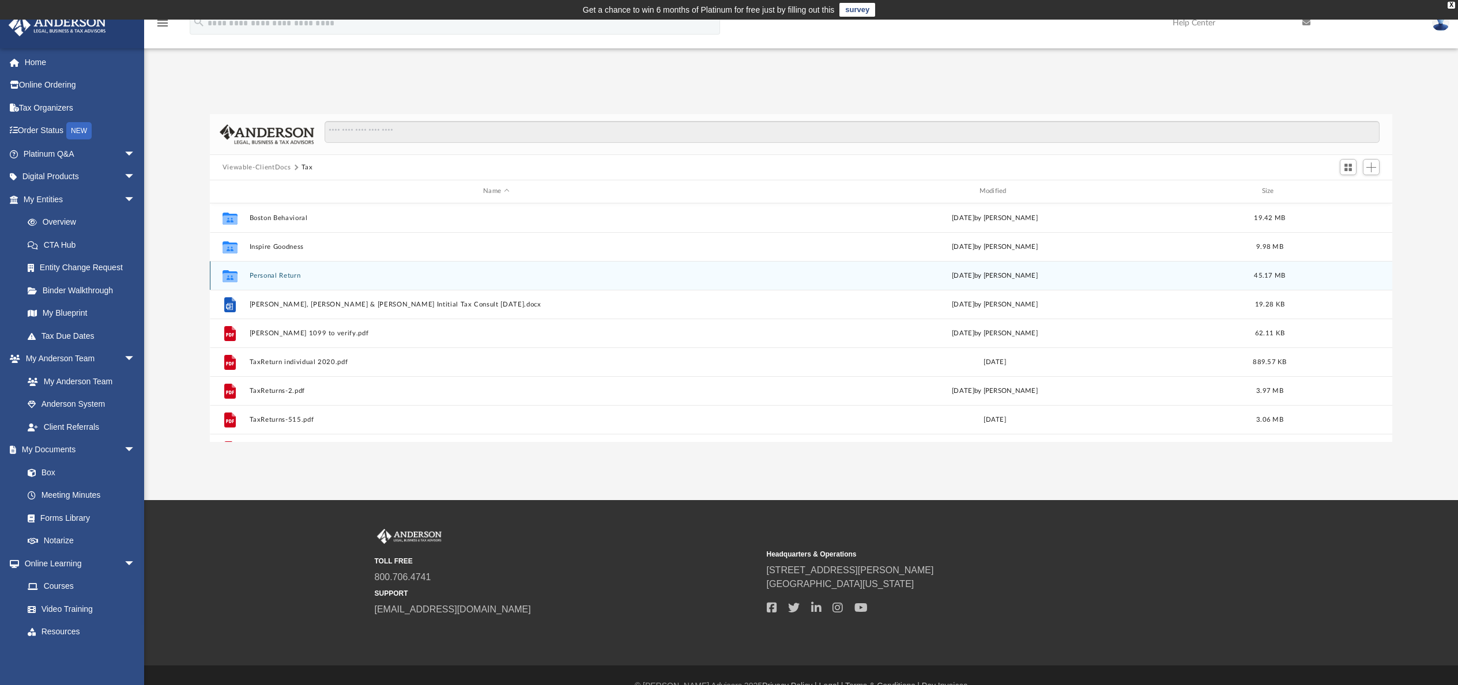
click at [289, 278] on button "Personal Return" at bounding box center [495, 275] width 493 height 7
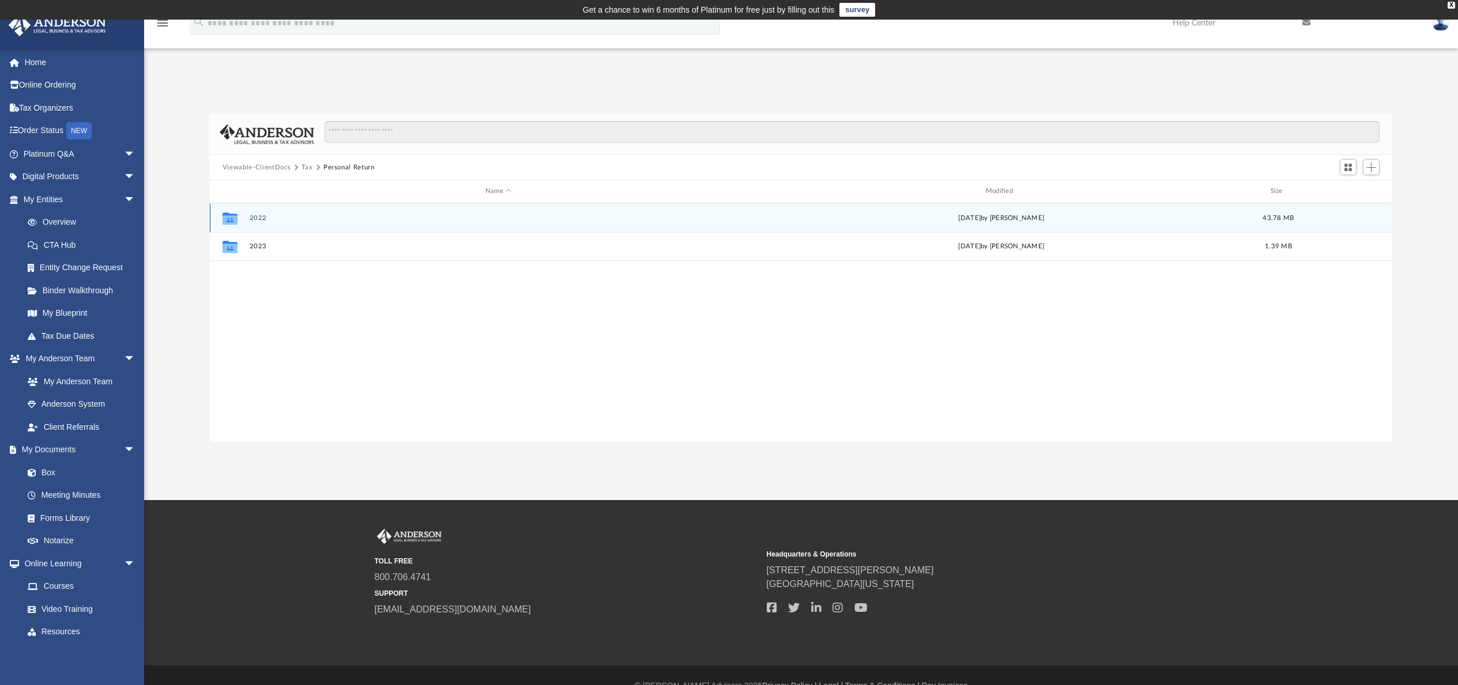
click at [255, 217] on button "2022" at bounding box center [498, 217] width 498 height 7
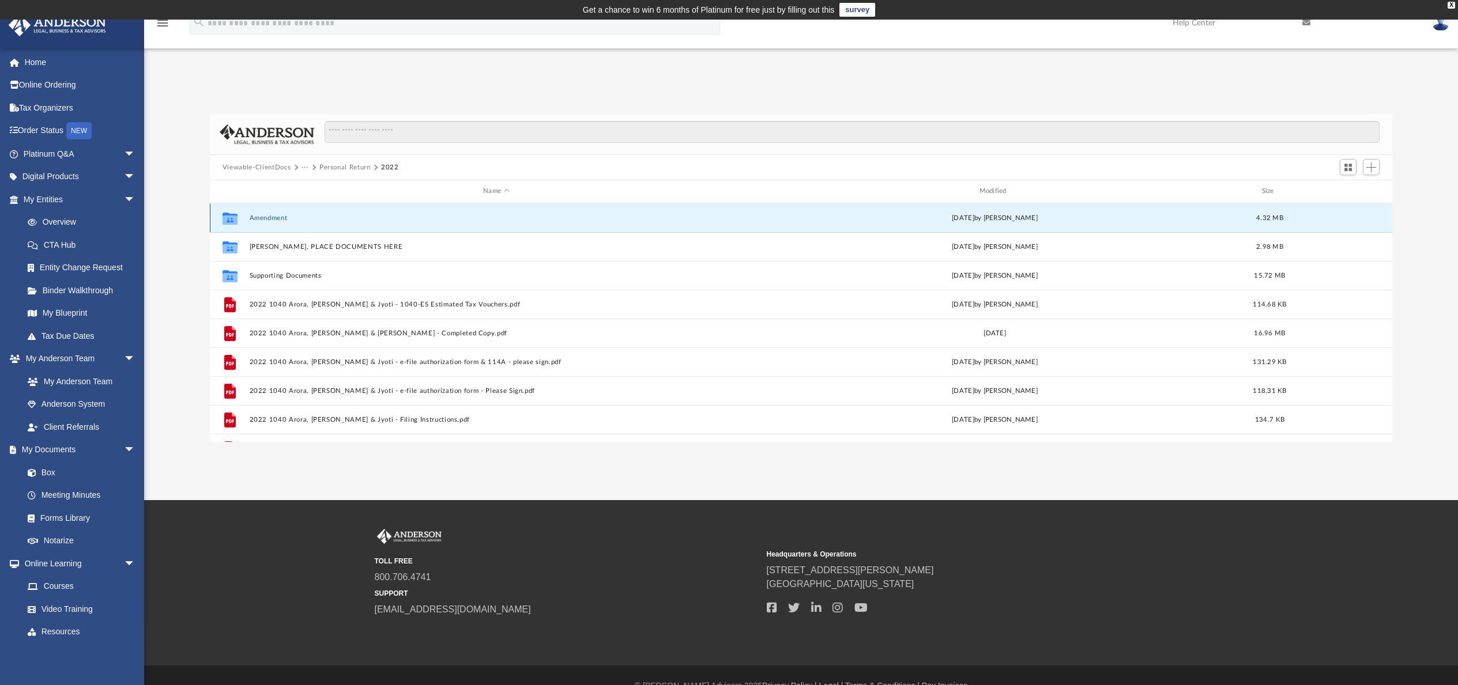
click at [265, 216] on button "Amendment" at bounding box center [495, 217] width 493 height 7
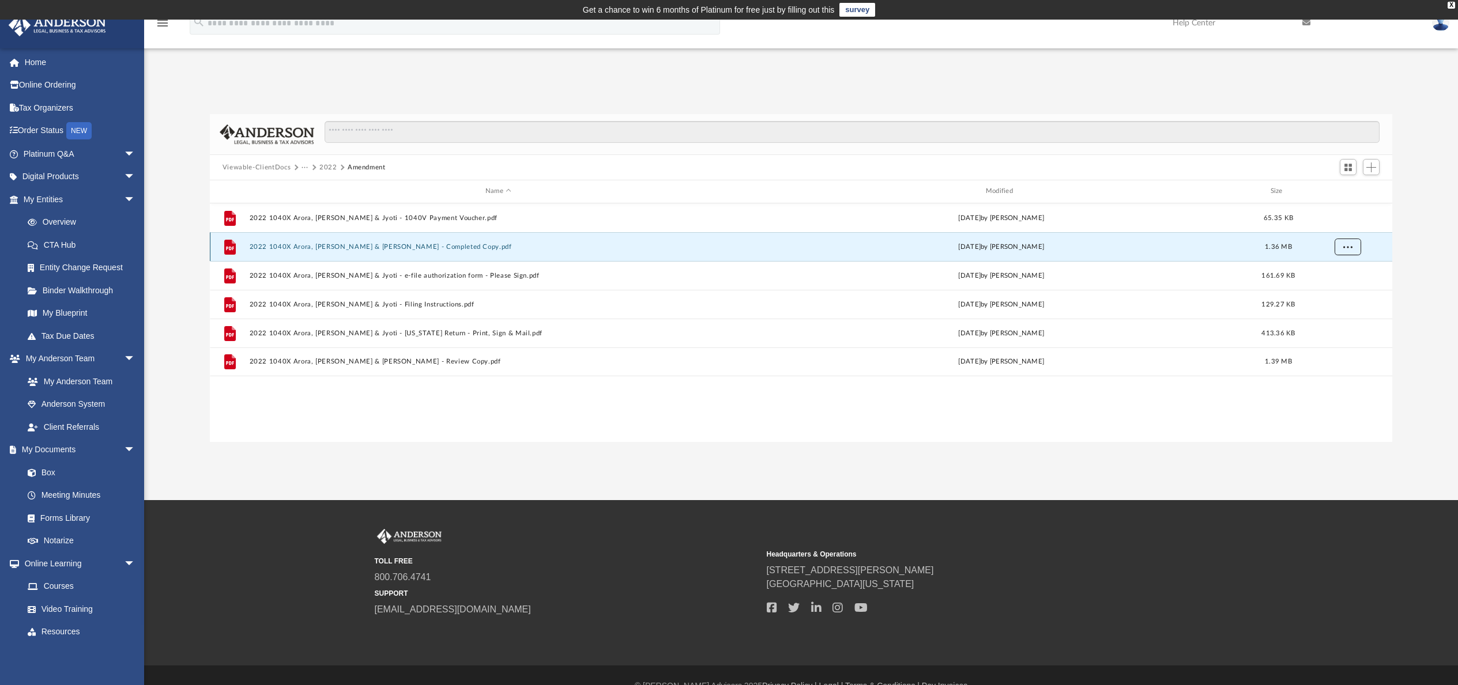
click at [1349, 247] on span "More options" at bounding box center [1347, 246] width 9 height 6
click at [1337, 290] on li "Download" at bounding box center [1337, 288] width 33 height 12
